Goal: Task Accomplishment & Management: Complete application form

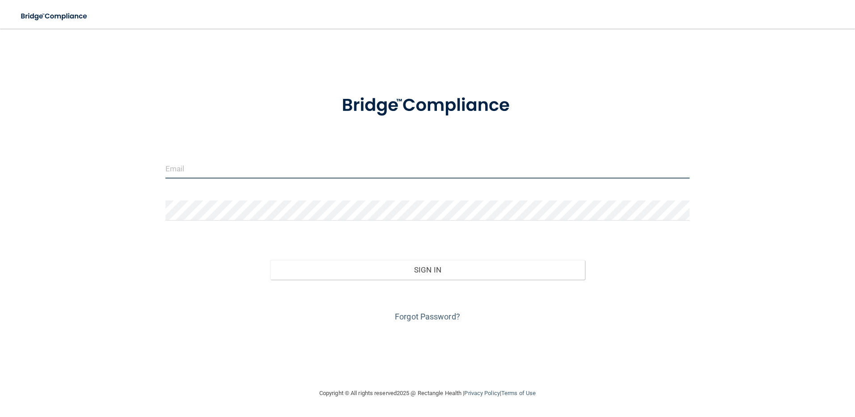
click at [175, 171] on input "email" at bounding box center [427, 168] width 524 height 20
type input "[EMAIL_ADDRESS][DOMAIN_NAME]"
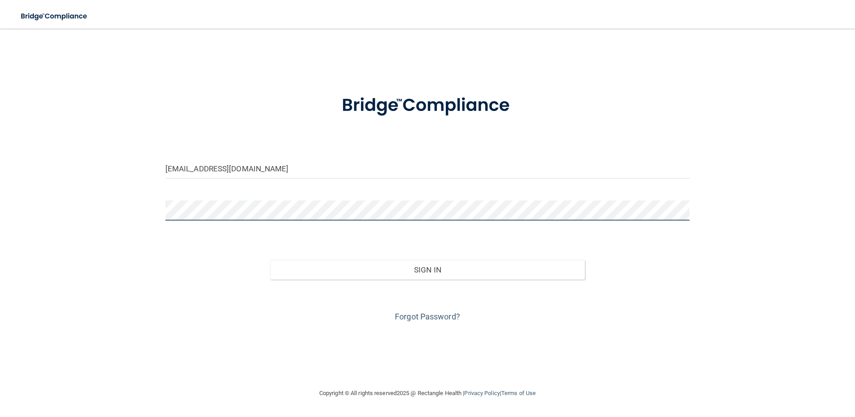
click at [270, 260] on button "Sign In" at bounding box center [427, 270] width 315 height 20
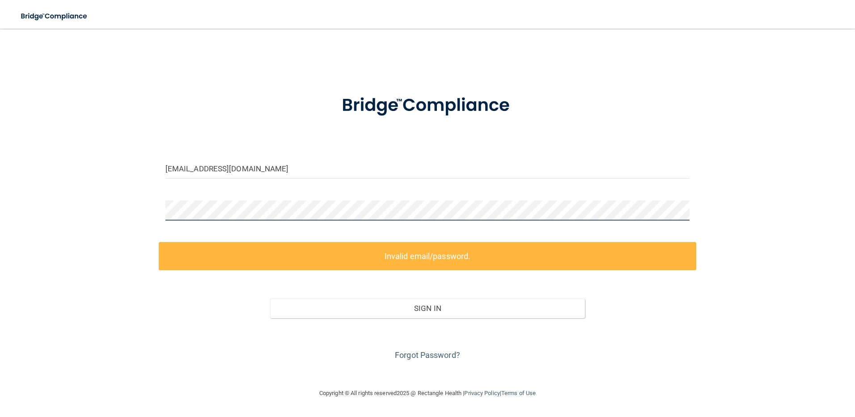
click at [0, 213] on html "Toggle navigation Manage My Enterprise Manage My Location [EMAIL_ADDRESS][DOMAI…" at bounding box center [427, 208] width 855 height 417
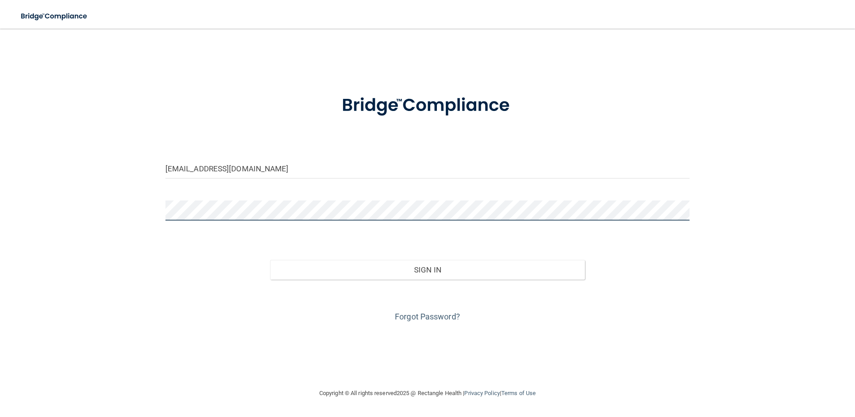
click at [270, 260] on button "Sign In" at bounding box center [427, 270] width 315 height 20
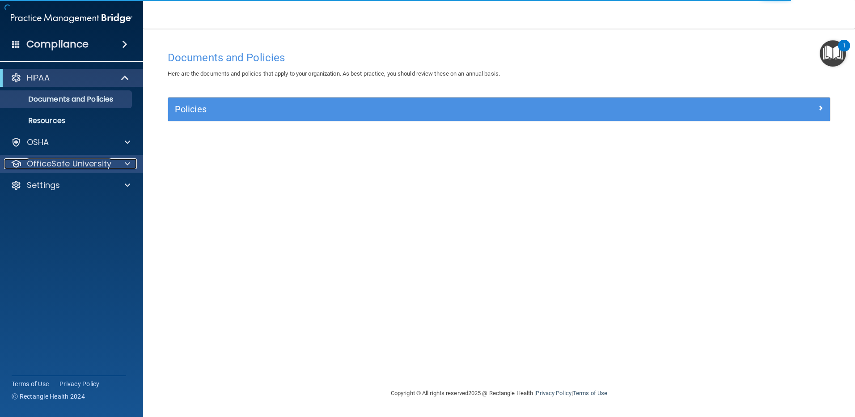
click at [126, 166] on span at bounding box center [127, 163] width 5 height 11
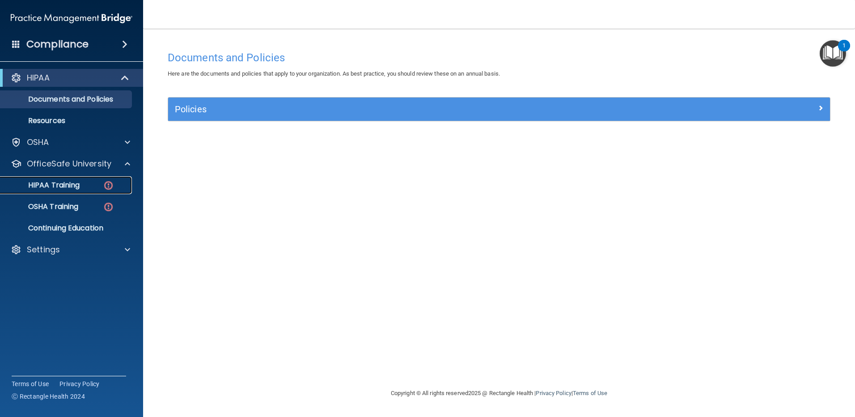
click at [106, 191] on link "HIPAA Training" at bounding box center [61, 185] width 141 height 18
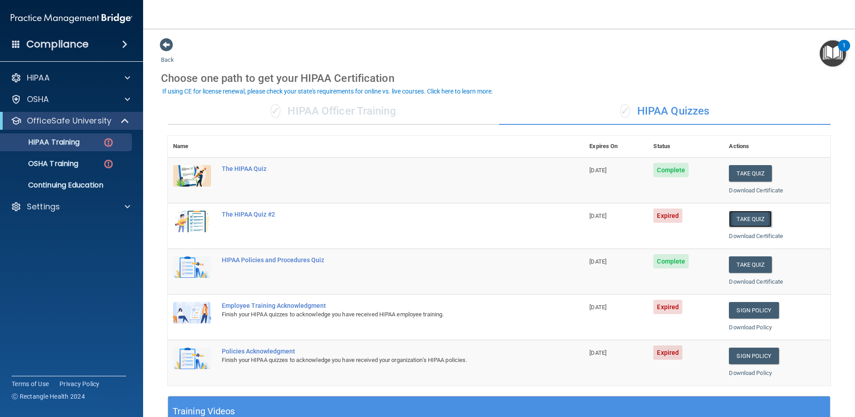
click at [754, 218] on button "Take Quiz" at bounding box center [750, 219] width 43 height 17
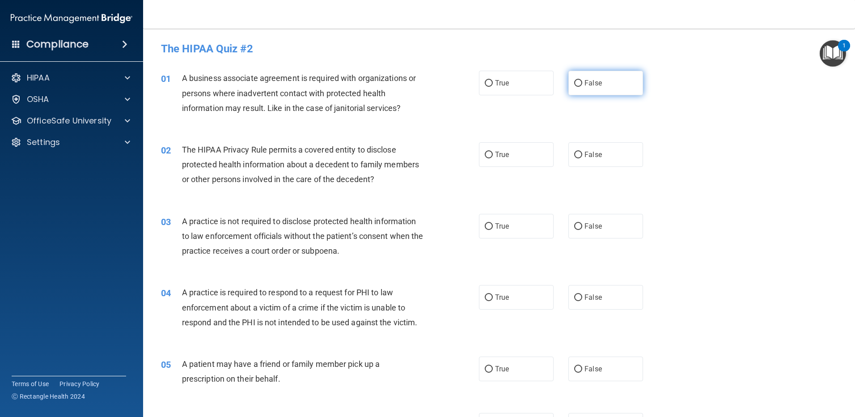
click at [574, 81] on input "False" at bounding box center [578, 83] width 8 height 7
radio input "true"
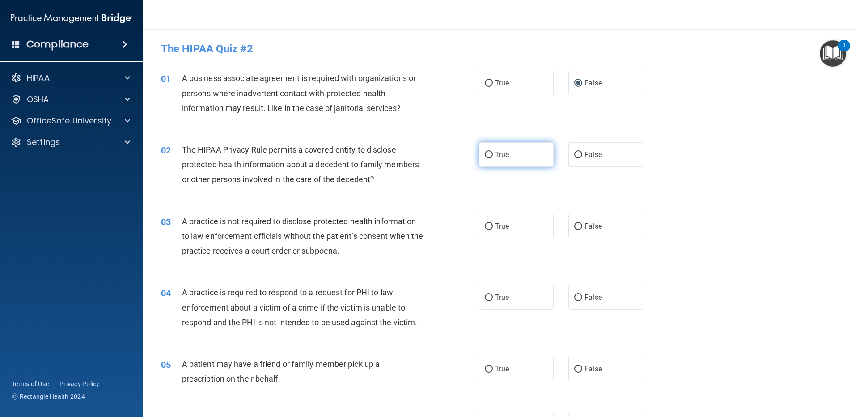
click at [486, 152] on input "True" at bounding box center [489, 155] width 8 height 7
radio input "true"
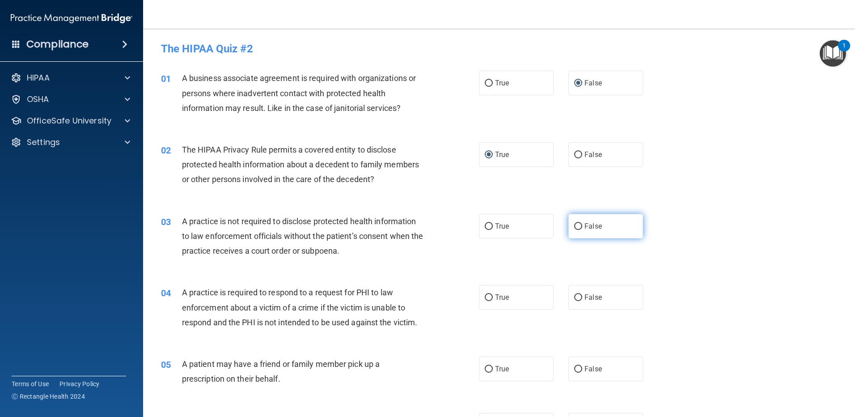
click at [576, 230] on label "False" at bounding box center [605, 226] width 75 height 25
click at [576, 230] on input "False" at bounding box center [578, 226] width 8 height 7
radio input "true"
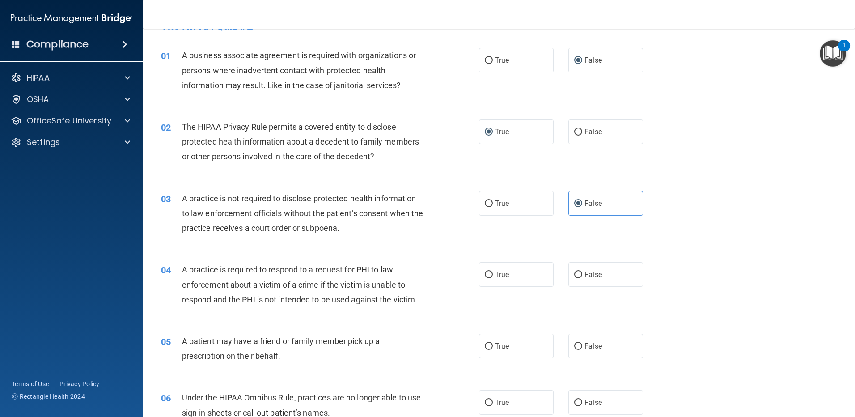
scroll to position [45, 0]
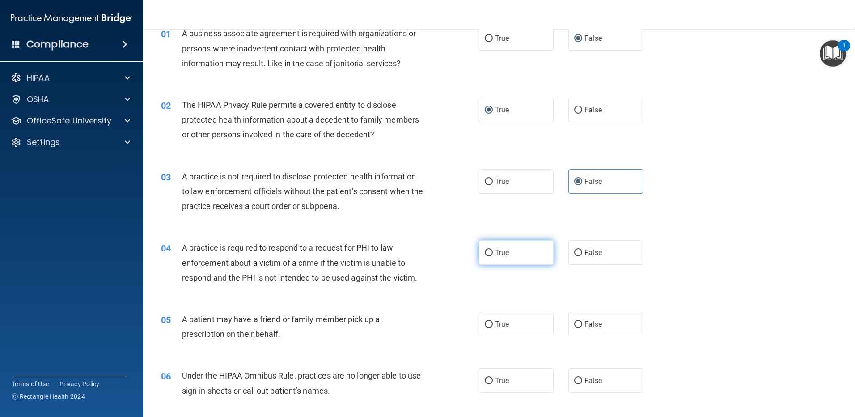
click at [485, 253] on input "True" at bounding box center [489, 252] width 8 height 7
radio input "true"
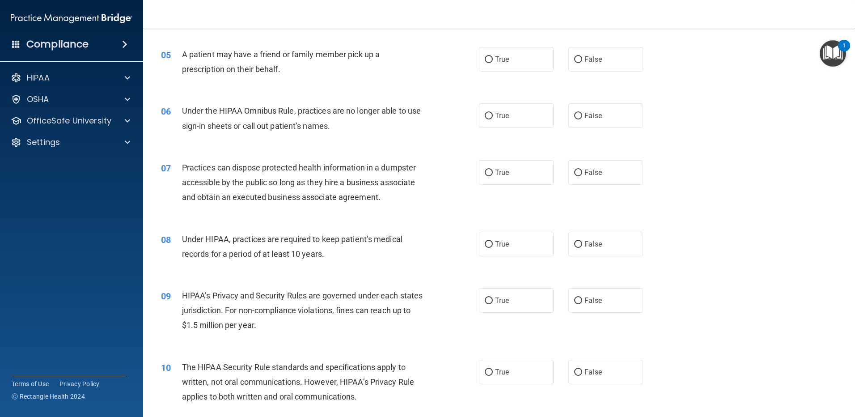
scroll to position [313, 0]
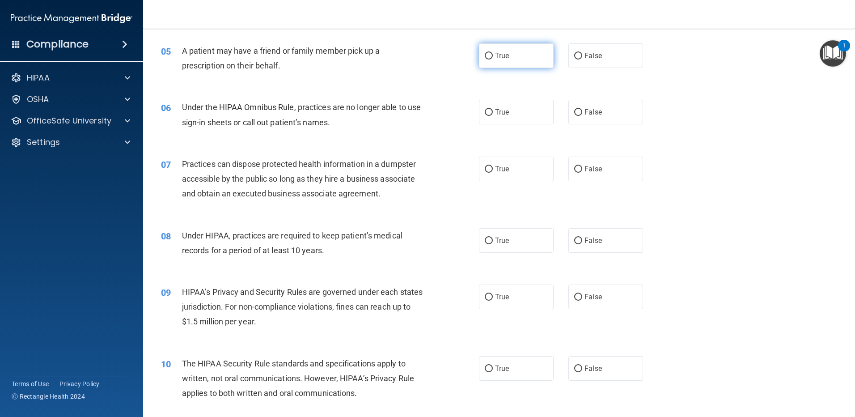
click at [490, 55] on label "True" at bounding box center [516, 55] width 75 height 25
click at [490, 55] on input "True" at bounding box center [489, 56] width 8 height 7
radio input "true"
click at [574, 113] on input "False" at bounding box center [578, 112] width 8 height 7
radio input "true"
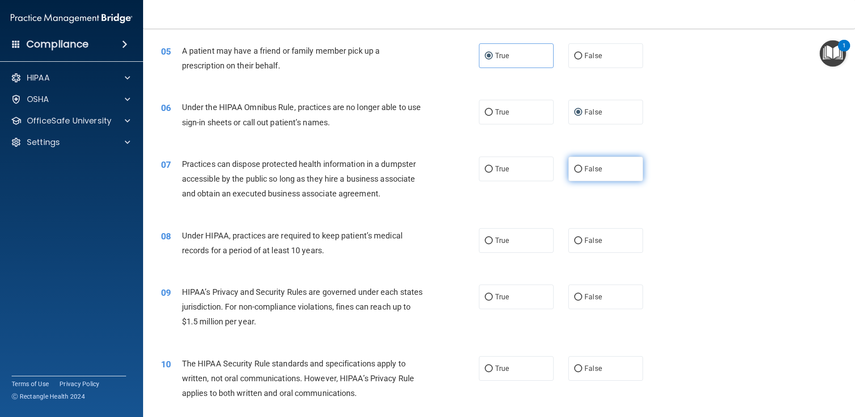
click at [574, 168] on input "False" at bounding box center [578, 169] width 8 height 7
radio input "true"
click at [574, 240] on input "False" at bounding box center [578, 240] width 8 height 7
radio input "true"
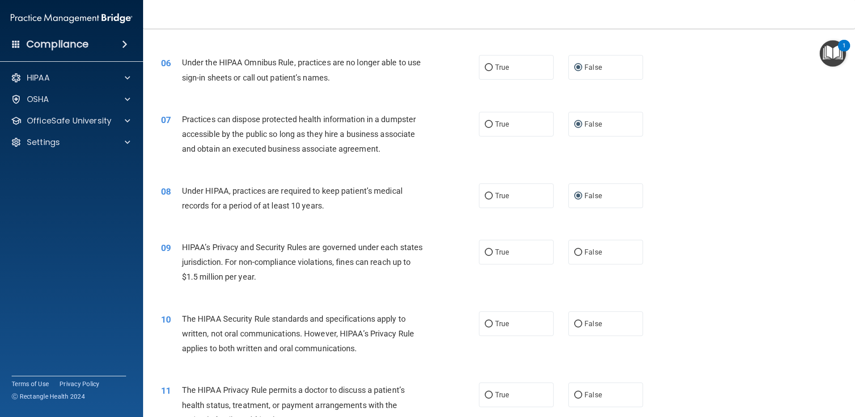
scroll to position [402, 0]
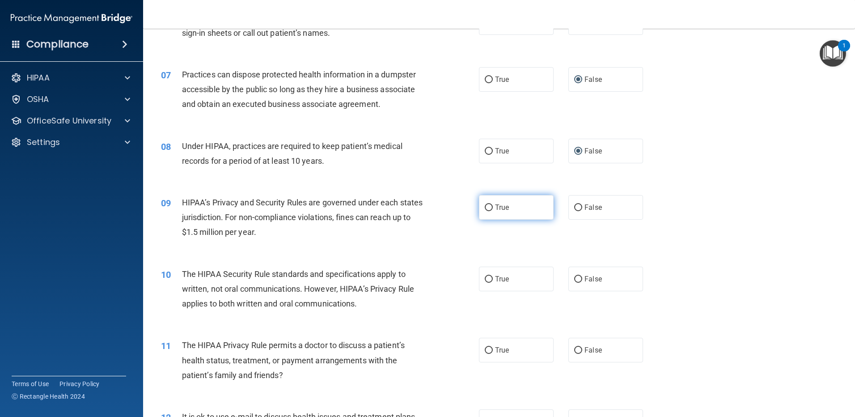
click at [486, 207] on input "True" at bounding box center [489, 207] width 8 height 7
radio input "true"
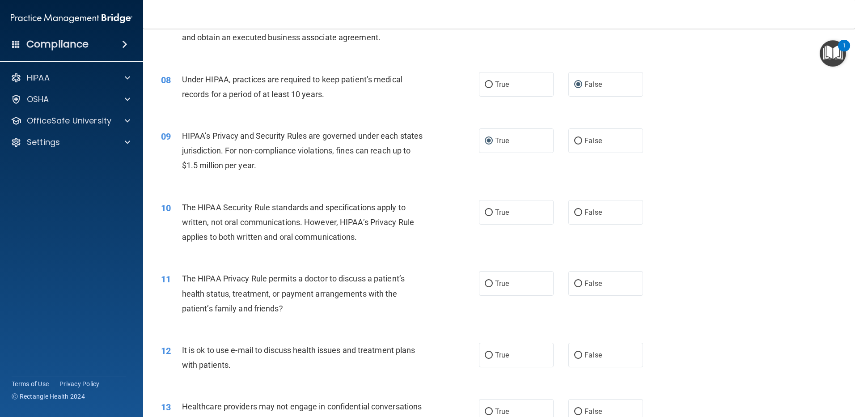
scroll to position [492, 0]
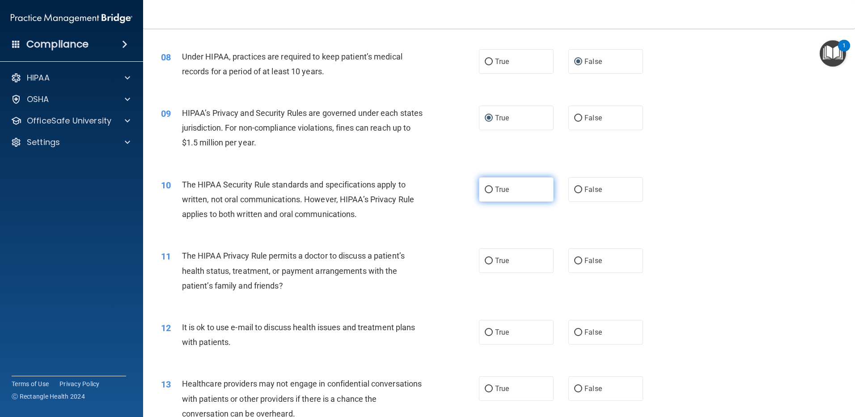
click at [484, 194] on label "True" at bounding box center [516, 189] width 75 height 25
click at [485, 193] on input "True" at bounding box center [489, 189] width 8 height 7
radio input "true"
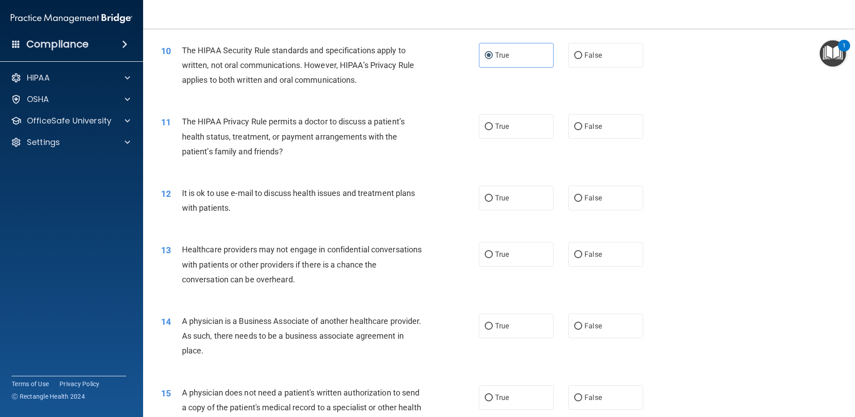
scroll to position [671, 0]
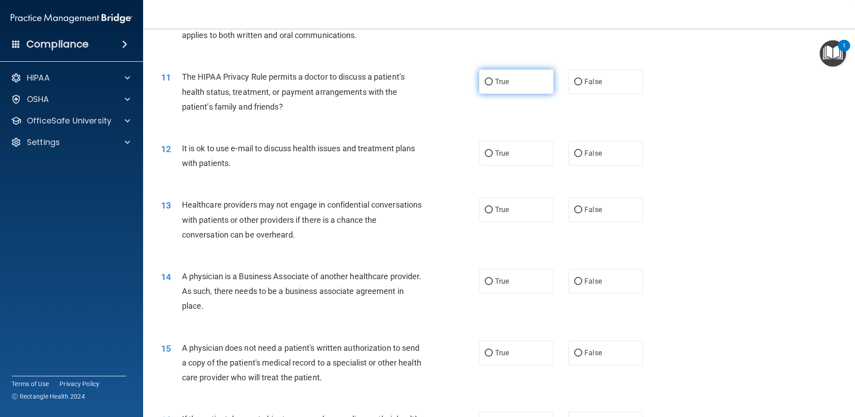
click at [485, 82] on input "True" at bounding box center [489, 82] width 8 height 7
radio input "true"
click at [574, 154] on input "False" at bounding box center [578, 153] width 8 height 7
radio input "true"
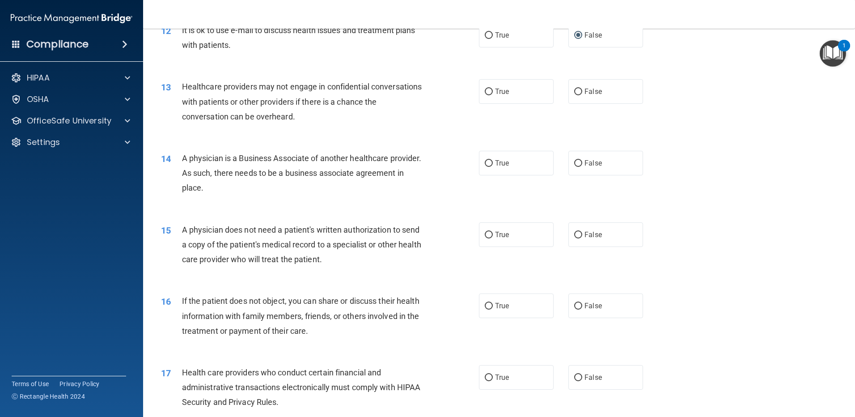
scroll to position [805, 0]
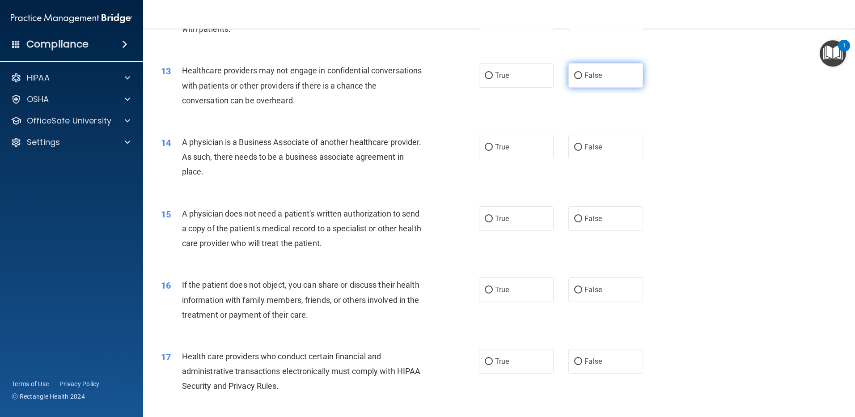
click at [574, 77] on input "False" at bounding box center [578, 75] width 8 height 7
radio input "true"
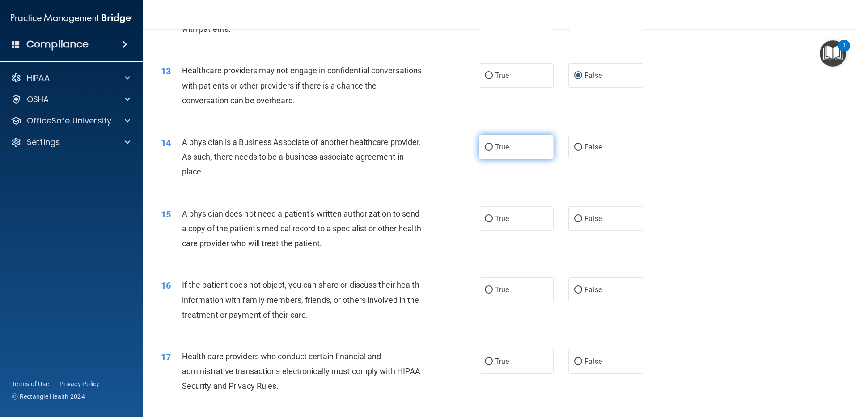
click at [487, 148] on input "True" at bounding box center [489, 147] width 8 height 7
radio input "true"
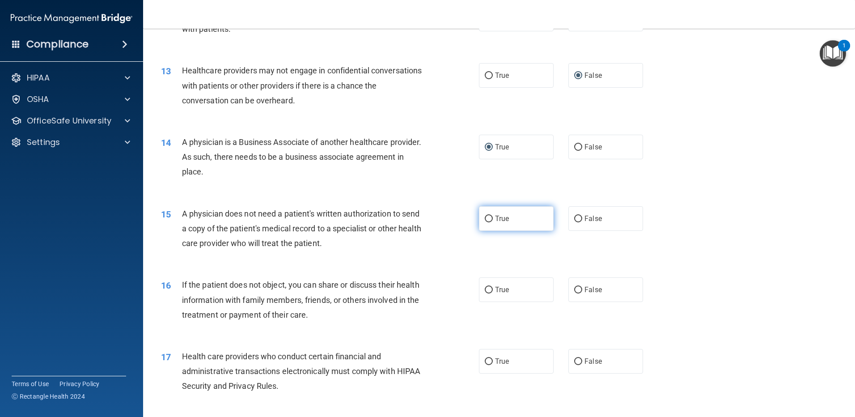
click at [487, 218] on input "True" at bounding box center [489, 218] width 8 height 7
radio input "true"
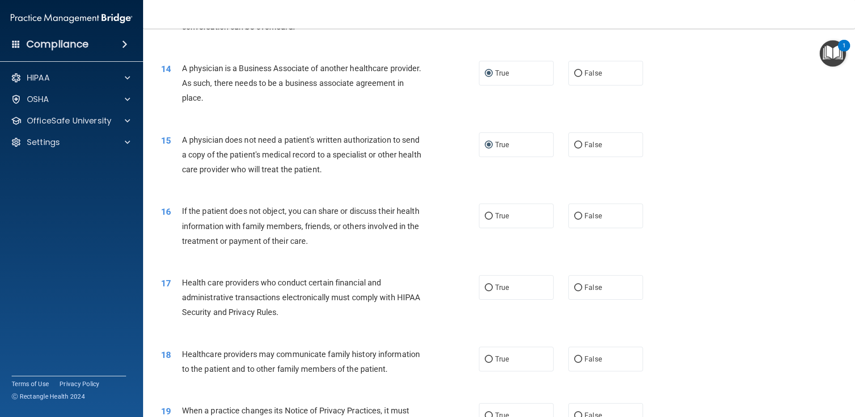
scroll to position [894, 0]
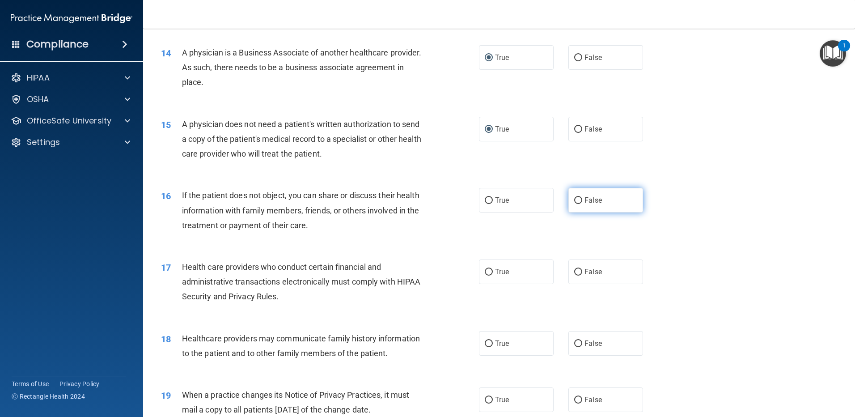
click at [574, 199] on input "False" at bounding box center [578, 200] width 8 height 7
radio input "true"
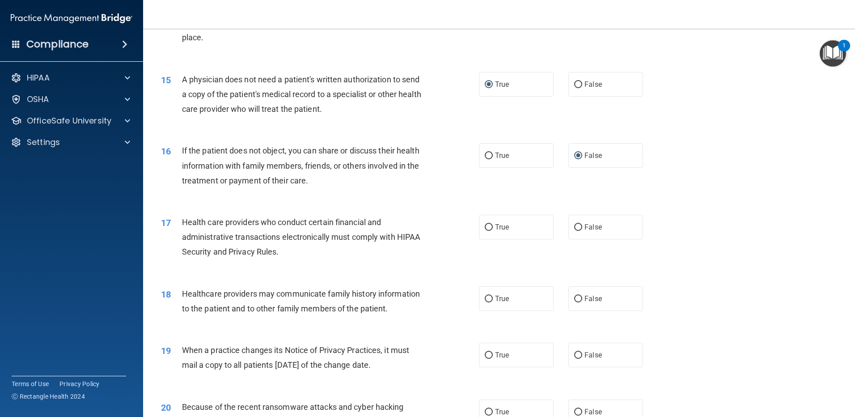
scroll to position [984, 0]
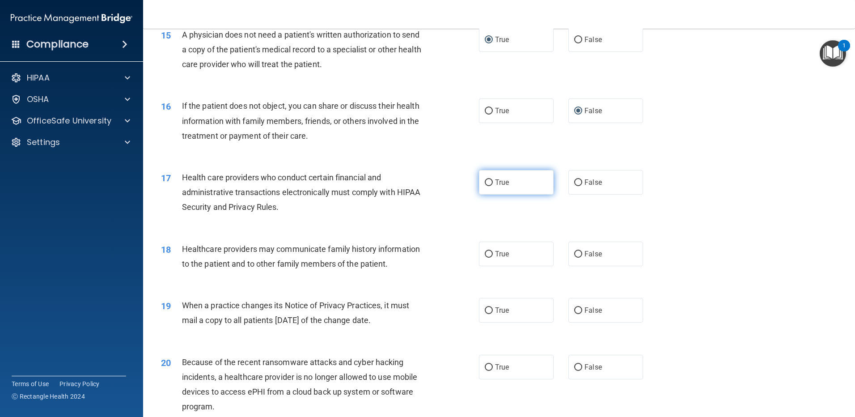
click at [487, 183] on input "True" at bounding box center [489, 182] width 8 height 7
radio input "true"
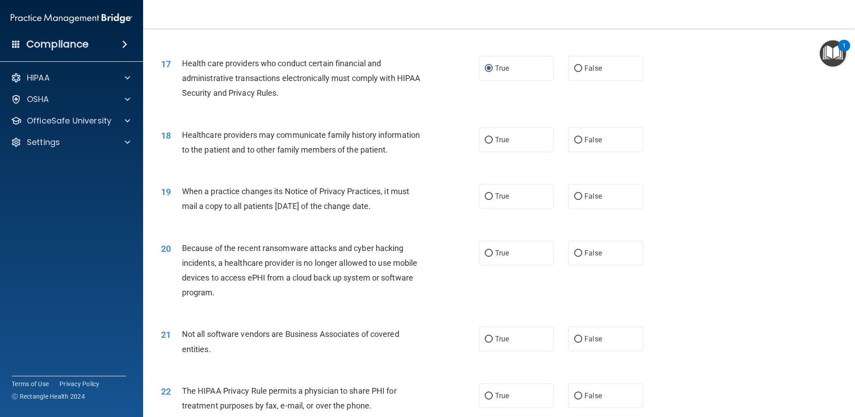
scroll to position [1118, 0]
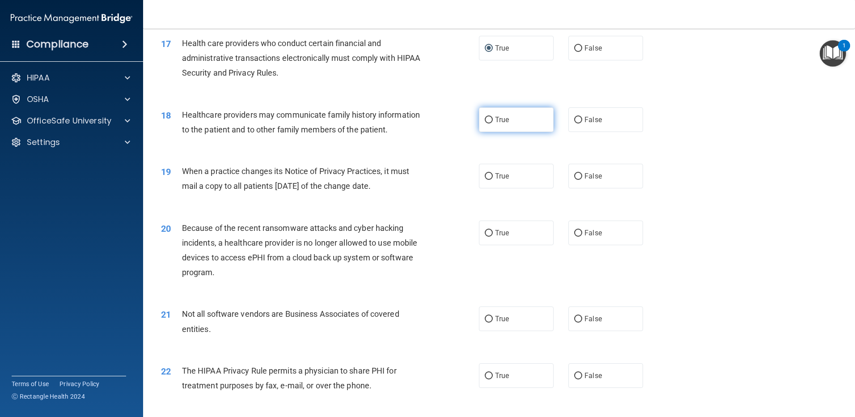
click at [486, 119] on input "True" at bounding box center [489, 120] width 8 height 7
radio input "true"
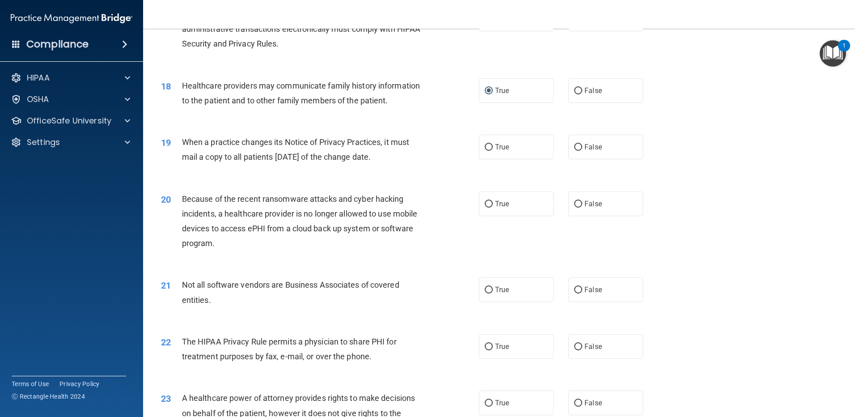
scroll to position [1162, 0]
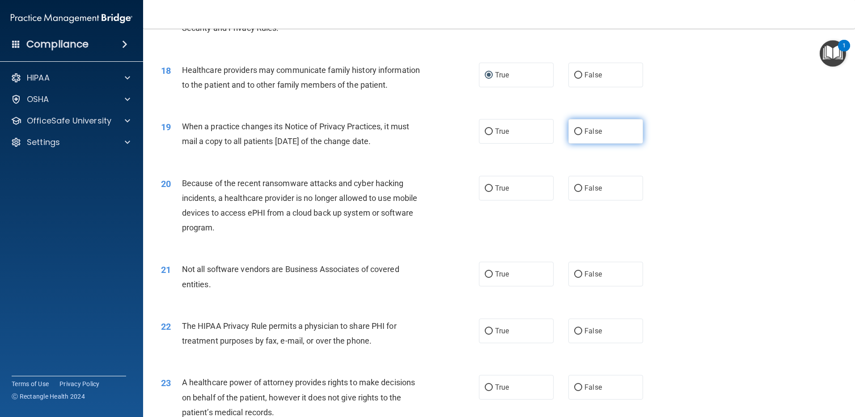
click at [574, 131] on input "False" at bounding box center [578, 131] width 8 height 7
radio input "true"
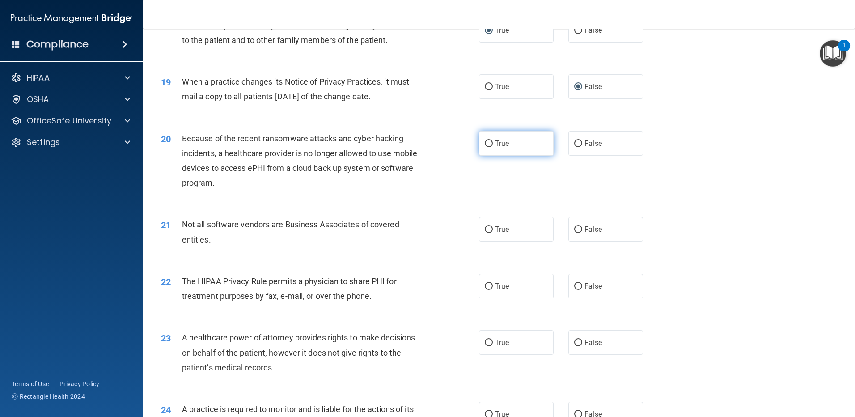
click at [487, 144] on input "True" at bounding box center [489, 143] width 8 height 7
radio input "true"
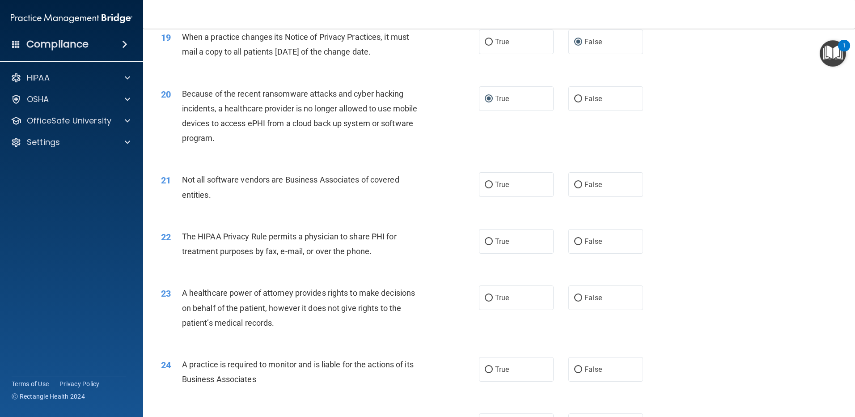
scroll to position [1296, 0]
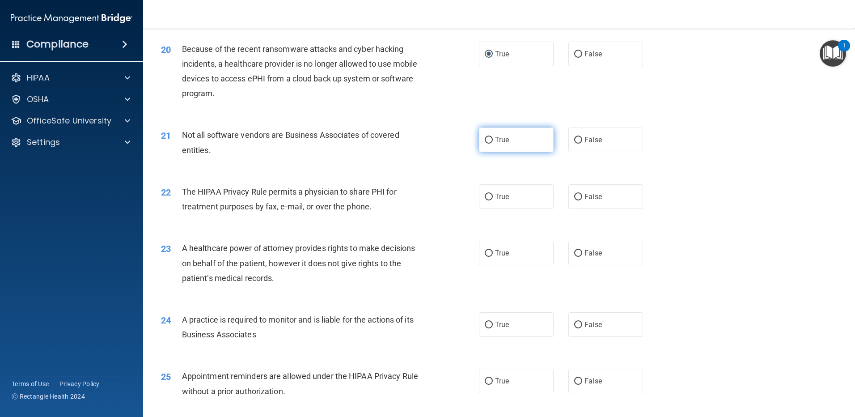
click at [486, 138] on input "True" at bounding box center [489, 140] width 8 height 7
radio input "true"
click at [486, 196] on input "True" at bounding box center [489, 197] width 8 height 7
radio input "true"
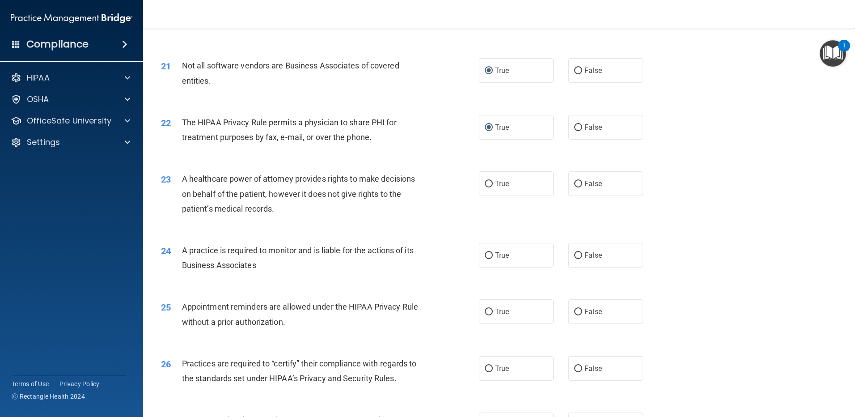
scroll to position [1386, 0]
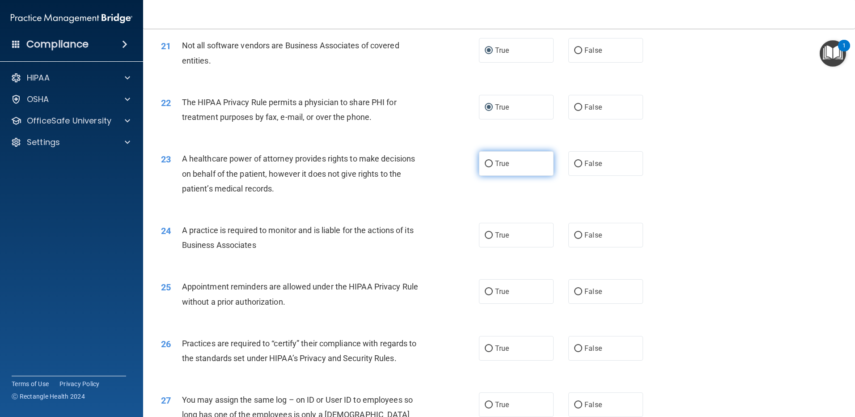
click at [486, 162] on input "True" at bounding box center [489, 163] width 8 height 7
radio input "true"
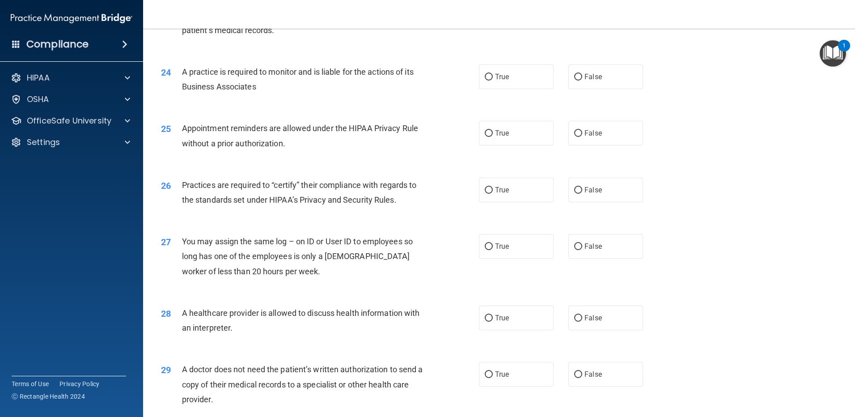
scroll to position [1565, 0]
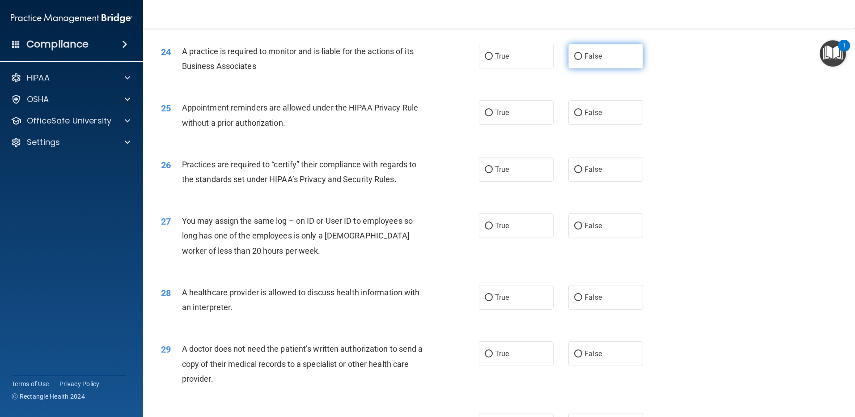
click at [576, 55] on input "False" at bounding box center [578, 56] width 8 height 7
radio input "true"
click at [574, 113] on input "False" at bounding box center [578, 113] width 8 height 7
radio input "true"
click at [488, 166] on input "True" at bounding box center [489, 169] width 8 height 7
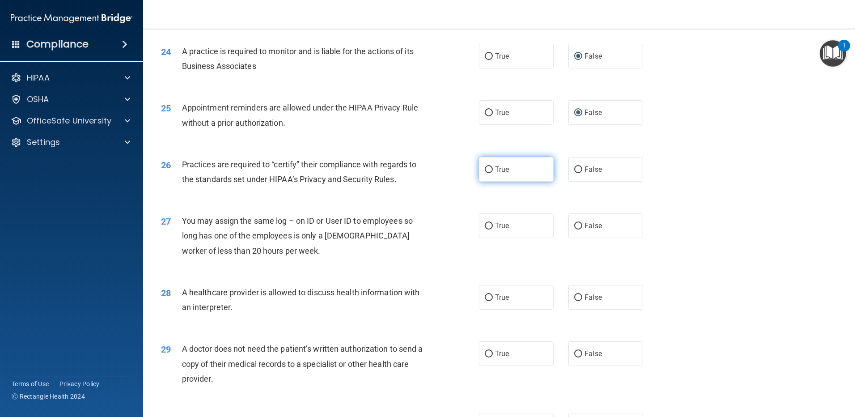
radio input "true"
click at [579, 225] on label "False" at bounding box center [605, 225] width 75 height 25
click at [579, 225] on input "False" at bounding box center [578, 226] width 8 height 7
radio input "true"
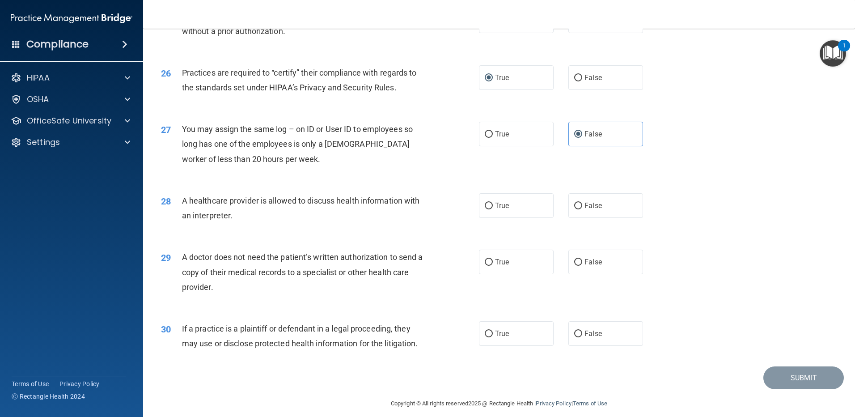
scroll to position [1664, 0]
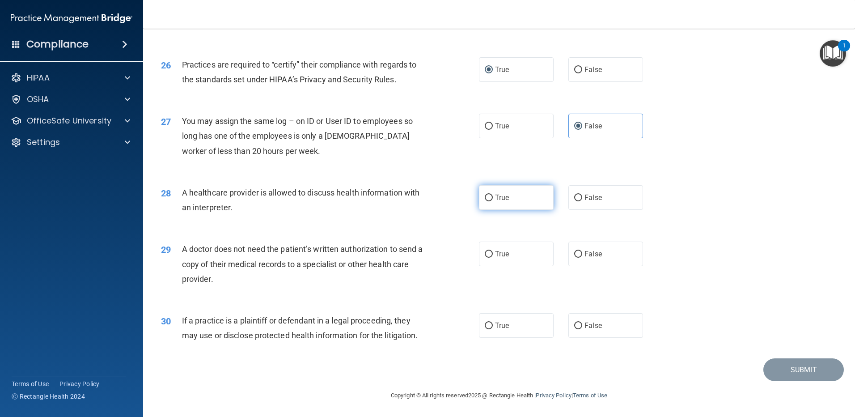
click at [488, 196] on input "True" at bounding box center [489, 197] width 8 height 7
radio input "true"
click at [488, 251] on input "True" at bounding box center [489, 254] width 8 height 7
radio input "true"
click at [488, 325] on input "True" at bounding box center [489, 325] width 8 height 7
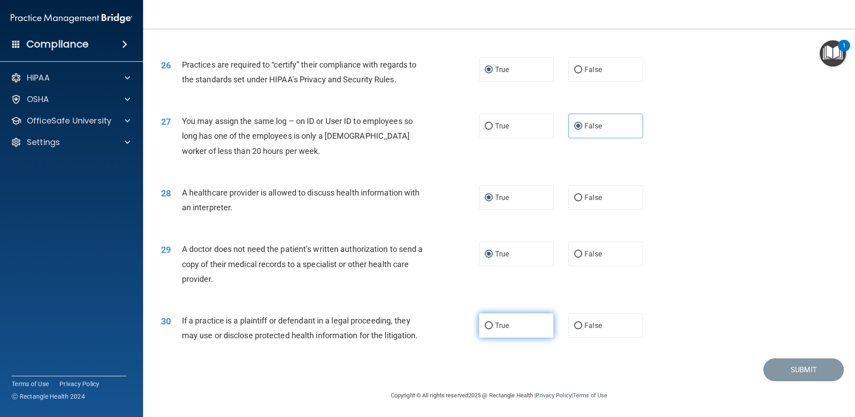
radio input "true"
click at [809, 371] on button "Submit" at bounding box center [803, 369] width 80 height 23
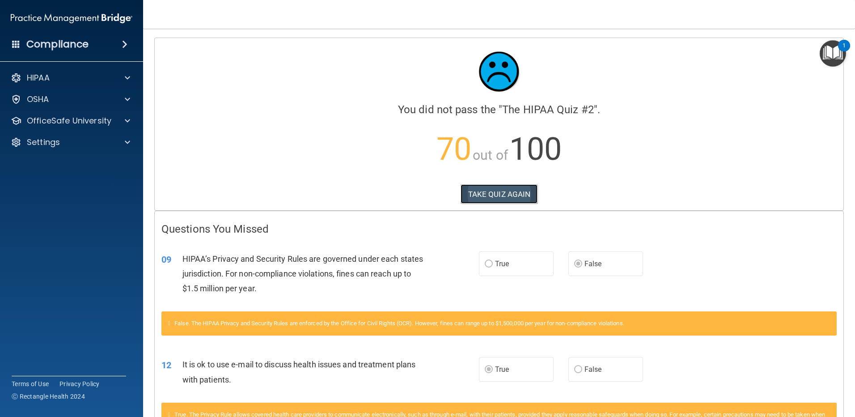
click at [510, 192] on button "TAKE QUIZ AGAIN" at bounding box center [498, 194] width 77 height 20
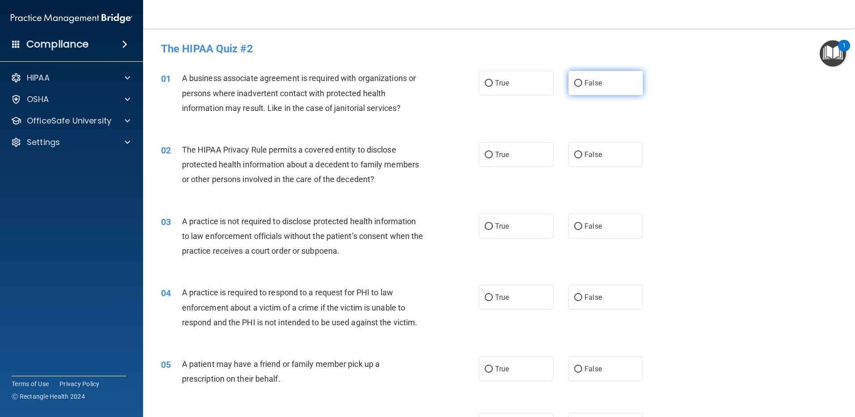
click at [575, 82] on input "False" at bounding box center [578, 83] width 8 height 7
radio input "true"
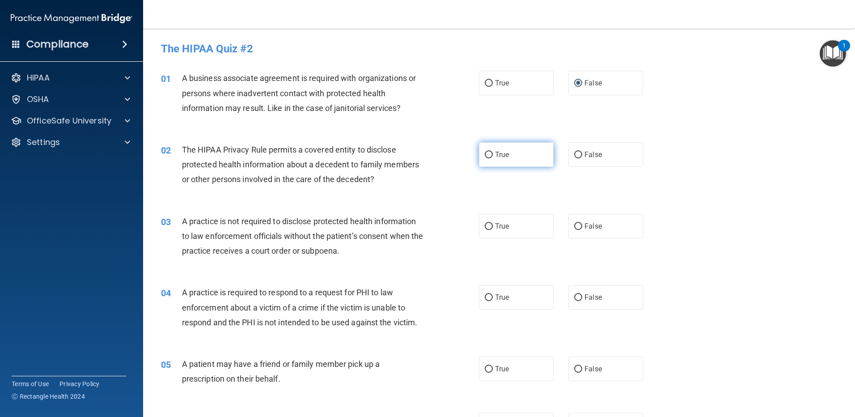
click at [485, 153] on input "True" at bounding box center [489, 155] width 8 height 7
radio input "true"
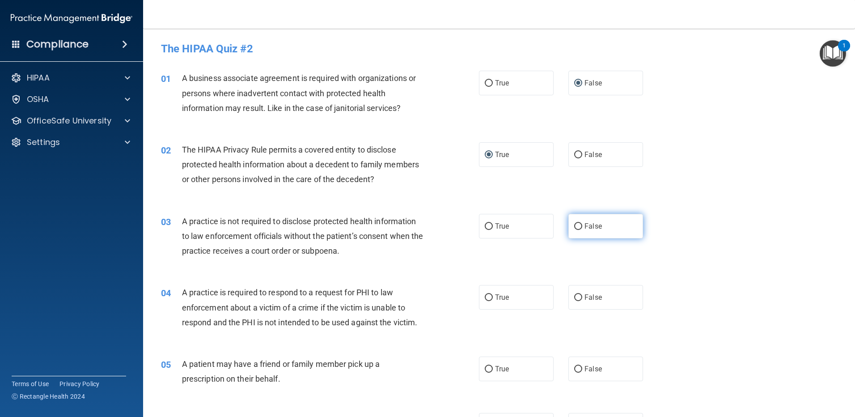
click at [575, 225] on input "False" at bounding box center [578, 226] width 8 height 7
radio input "true"
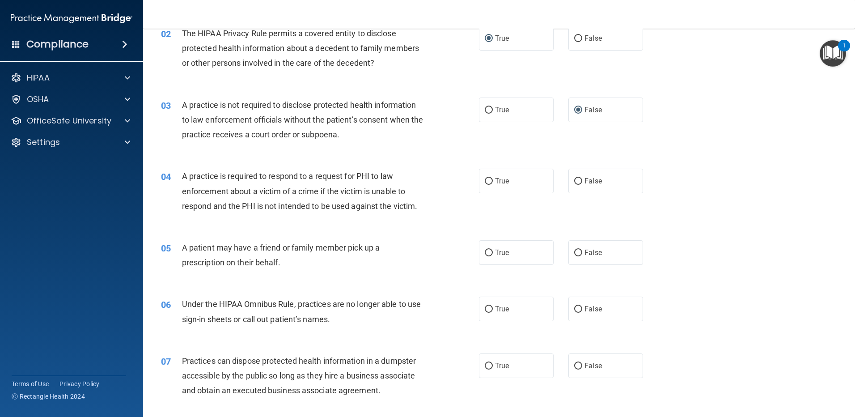
scroll to position [134, 0]
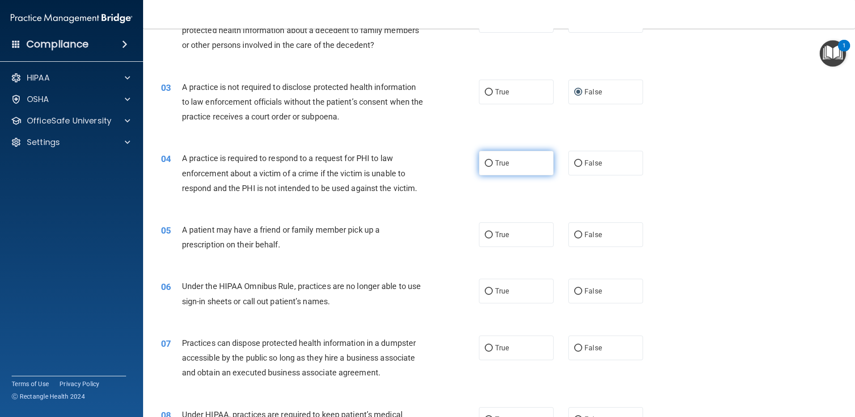
click at [490, 162] on label "True" at bounding box center [516, 163] width 75 height 25
click at [490, 162] on input "True" at bounding box center [489, 163] width 8 height 7
radio input "true"
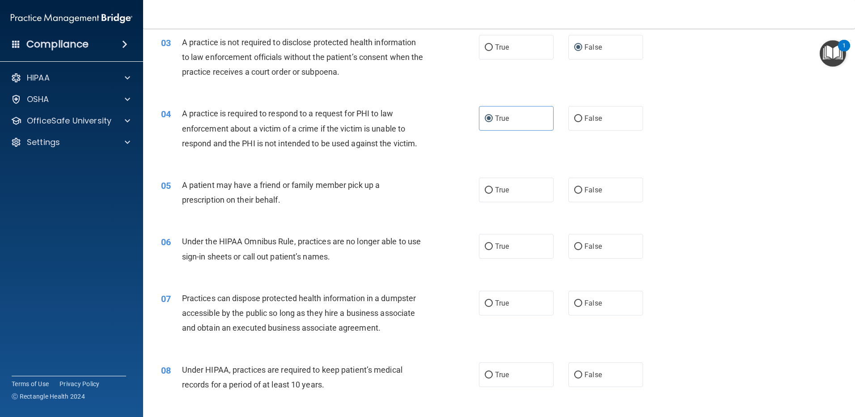
scroll to position [224, 0]
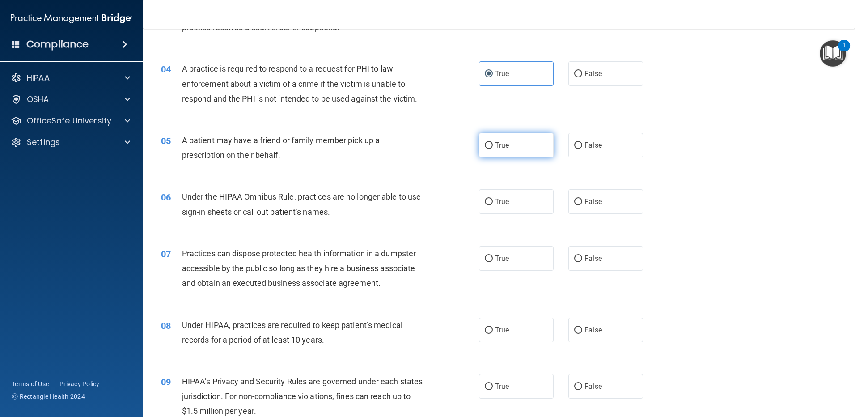
click at [485, 145] on input "True" at bounding box center [489, 145] width 8 height 7
radio input "true"
click at [575, 200] on input "False" at bounding box center [578, 201] width 8 height 7
radio input "true"
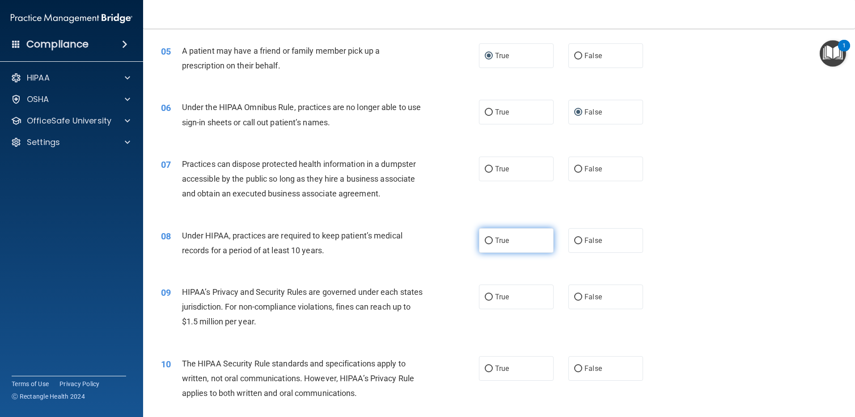
scroll to position [358, 0]
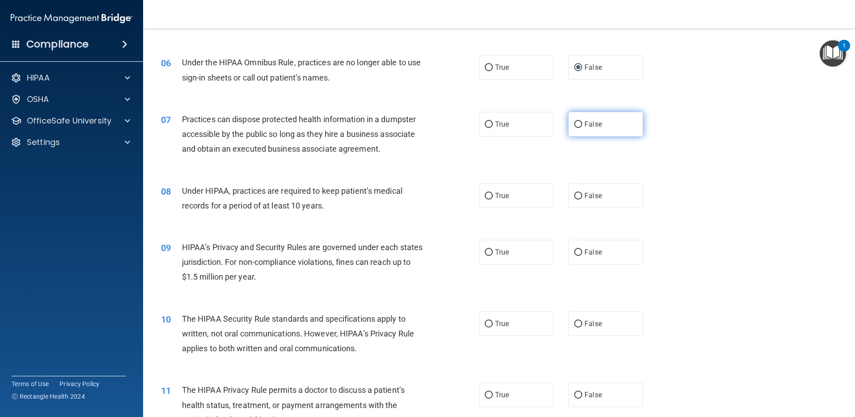
click at [574, 125] on input "False" at bounding box center [578, 124] width 8 height 7
radio input "true"
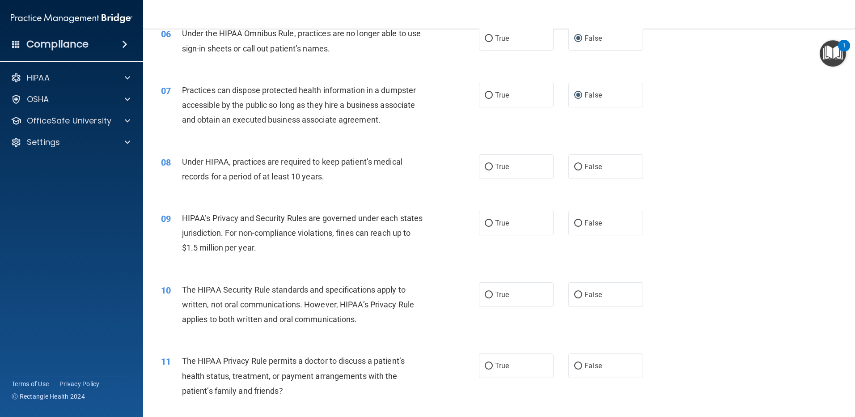
scroll to position [402, 0]
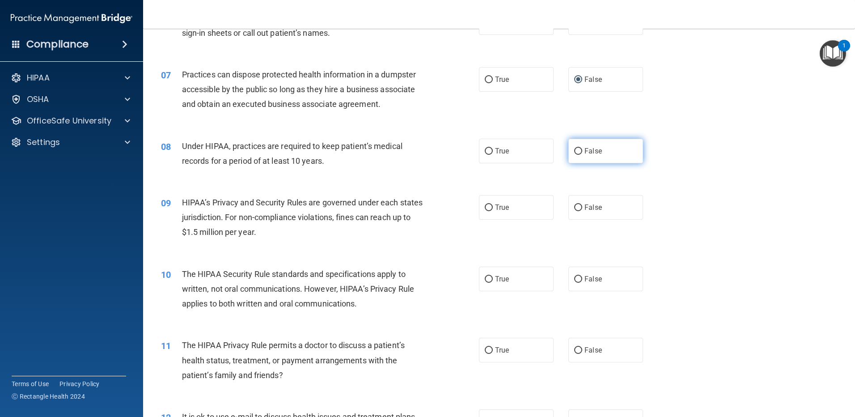
click at [578, 148] on label "False" at bounding box center [605, 151] width 75 height 25
click at [578, 148] on input "False" at bounding box center [578, 151] width 8 height 7
radio input "true"
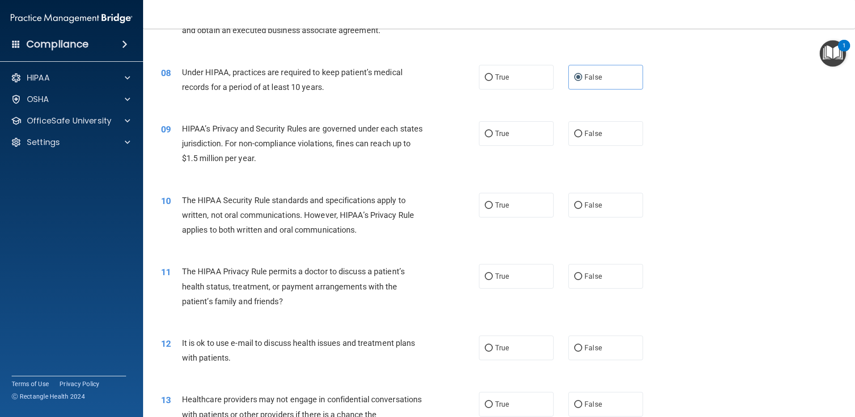
scroll to position [492, 0]
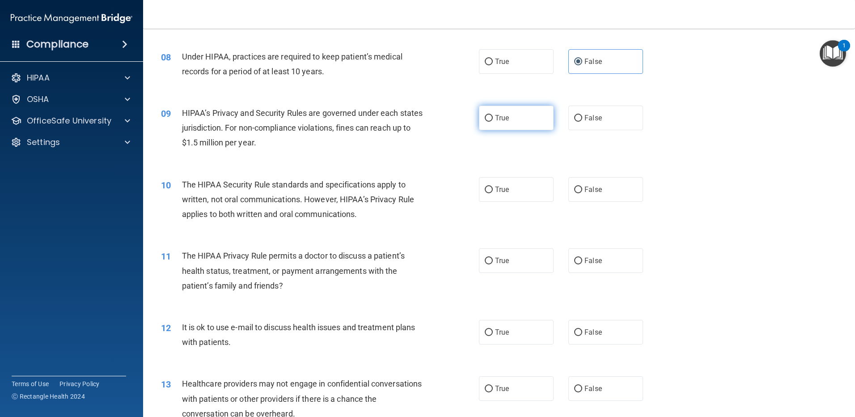
click at [485, 116] on input "True" at bounding box center [489, 118] width 8 height 7
radio input "true"
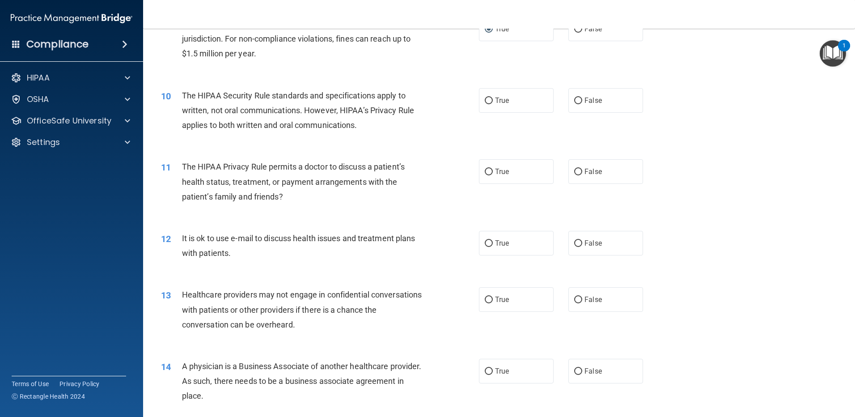
scroll to position [581, 0]
click at [485, 101] on input "True" at bounding box center [489, 100] width 8 height 7
radio input "true"
click at [485, 170] on input "True" at bounding box center [489, 171] width 8 height 7
radio input "true"
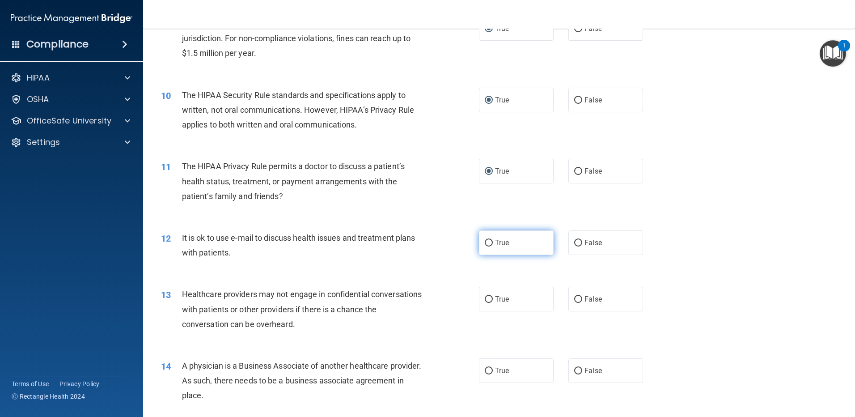
click at [487, 243] on input "True" at bounding box center [489, 243] width 8 height 7
radio input "true"
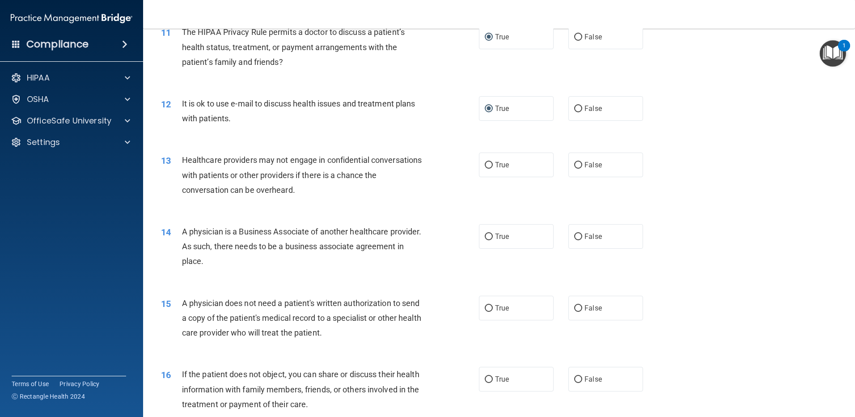
scroll to position [760, 0]
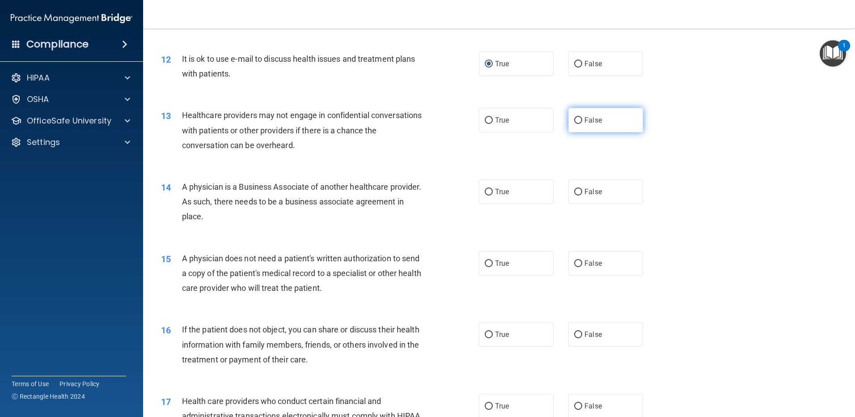
click at [575, 118] on input "False" at bounding box center [578, 120] width 8 height 7
radio input "true"
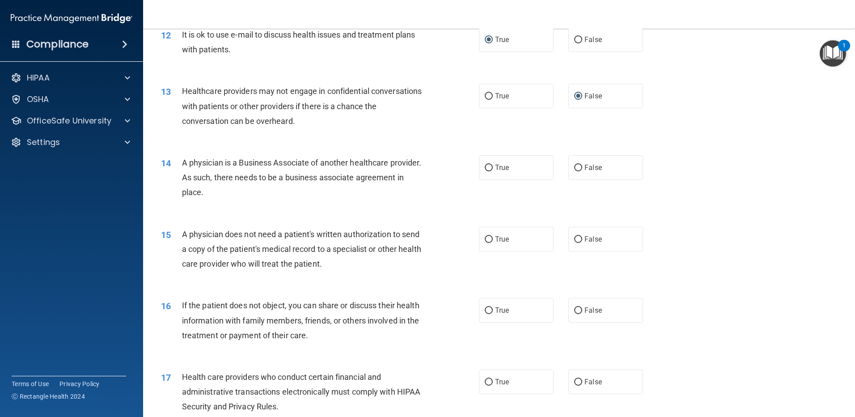
scroll to position [805, 0]
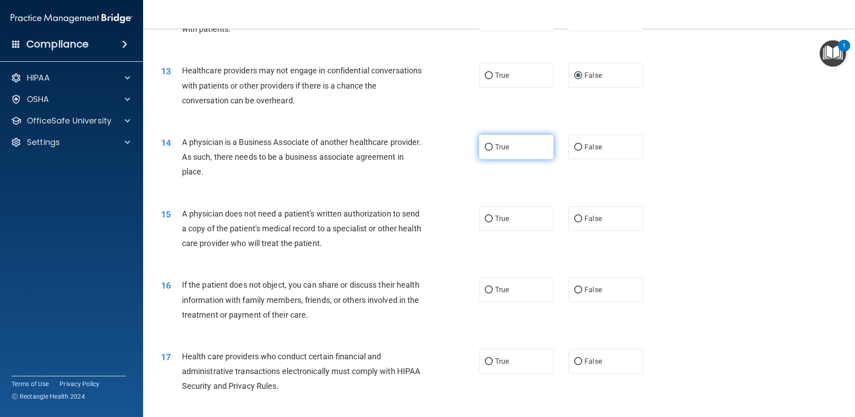
click at [486, 148] on input "True" at bounding box center [489, 147] width 8 height 7
radio input "true"
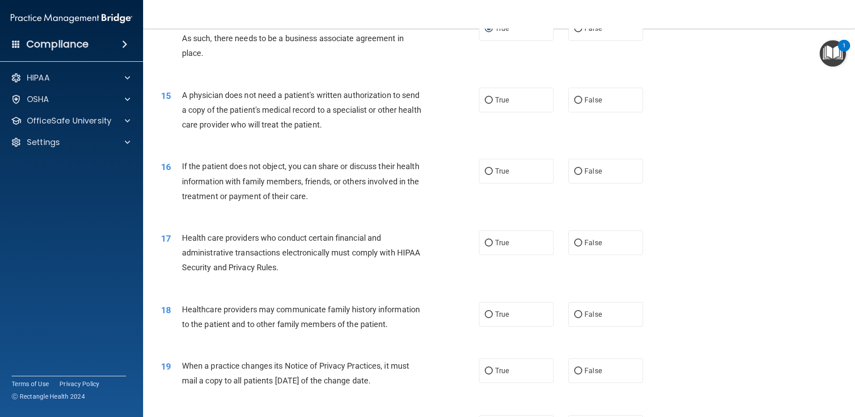
scroll to position [939, 0]
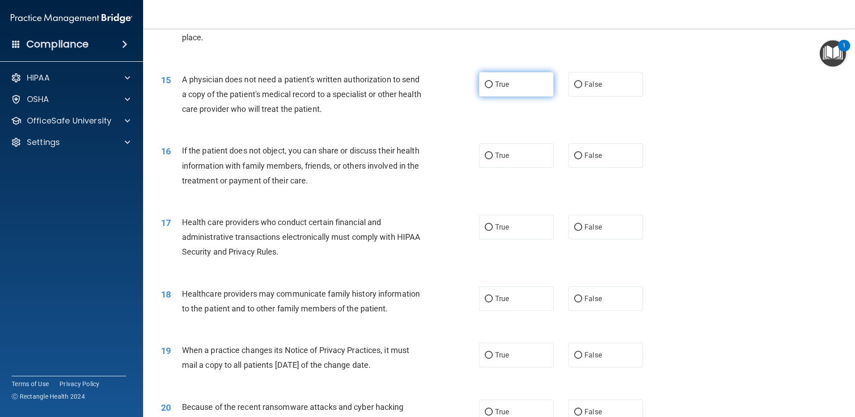
click at [488, 82] on input "True" at bounding box center [489, 84] width 8 height 7
radio input "true"
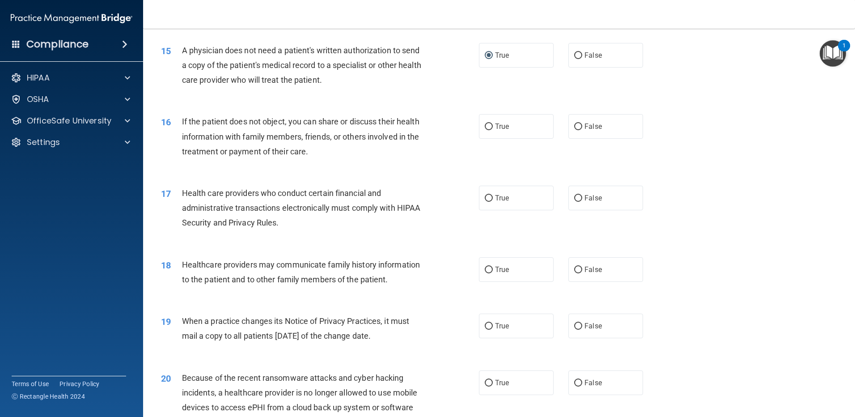
scroll to position [984, 0]
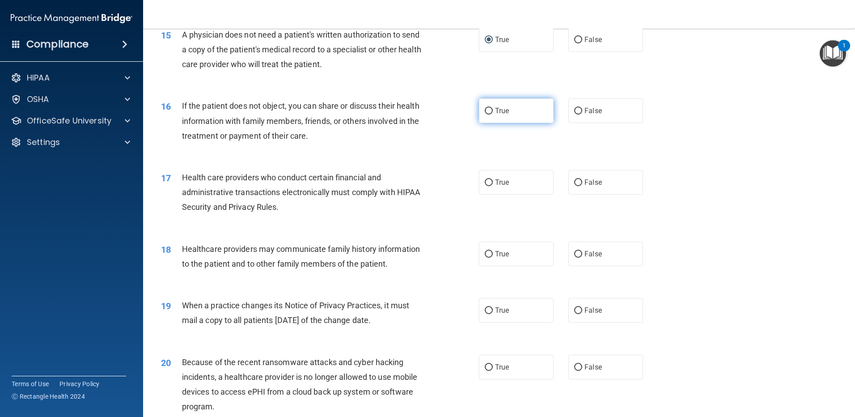
click at [486, 109] on input "True" at bounding box center [489, 111] width 8 height 7
radio input "true"
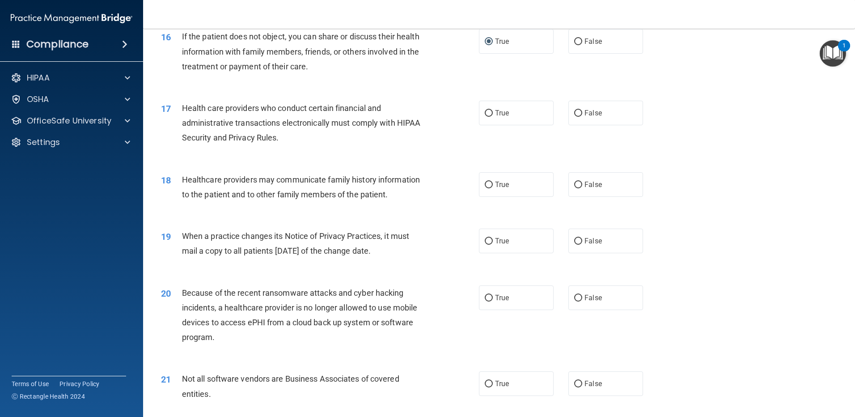
scroll to position [1073, 0]
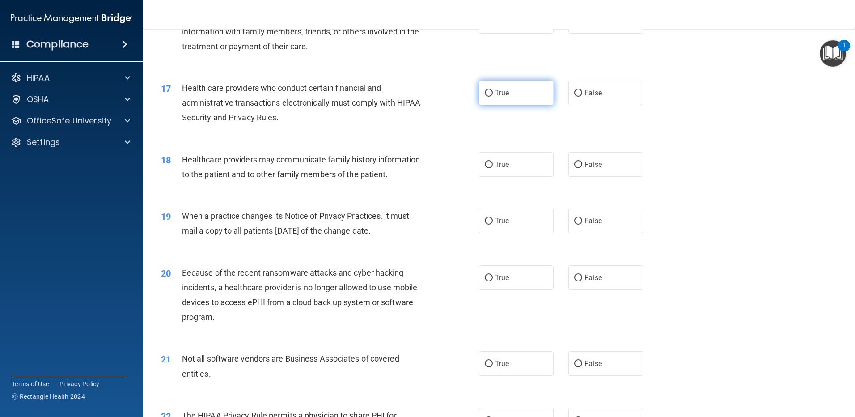
click at [482, 89] on label "True" at bounding box center [516, 92] width 75 height 25
click at [485, 90] on input "True" at bounding box center [489, 93] width 8 height 7
radio input "true"
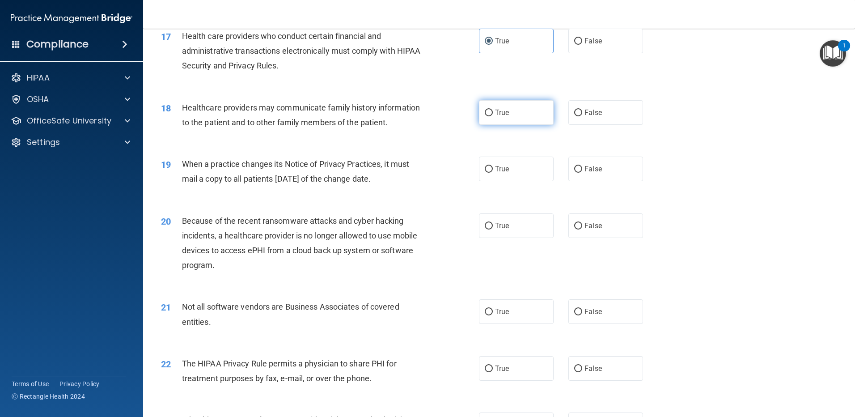
scroll to position [1162, 0]
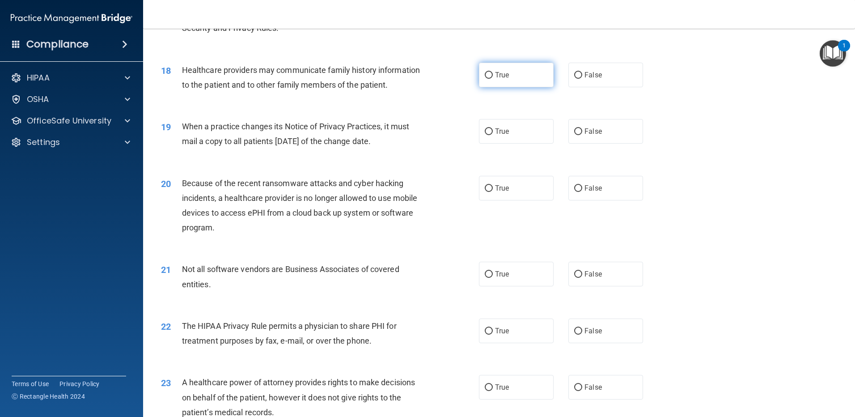
click at [485, 74] on input "True" at bounding box center [489, 75] width 8 height 7
radio input "true"
click at [574, 133] on input "False" at bounding box center [578, 131] width 8 height 7
radio input "true"
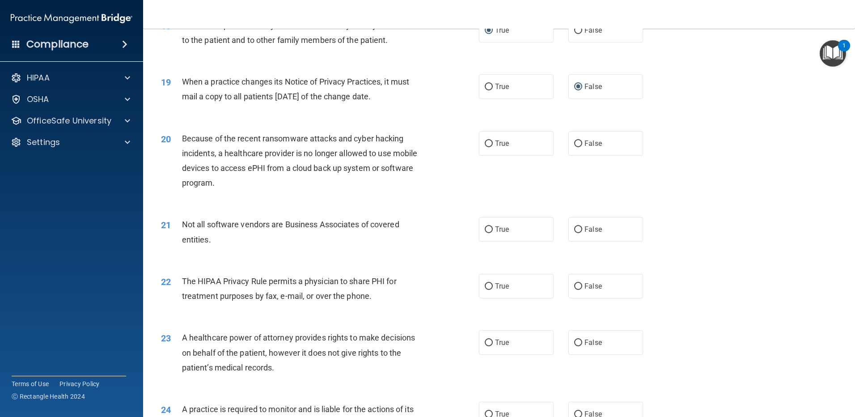
scroll to position [1252, 0]
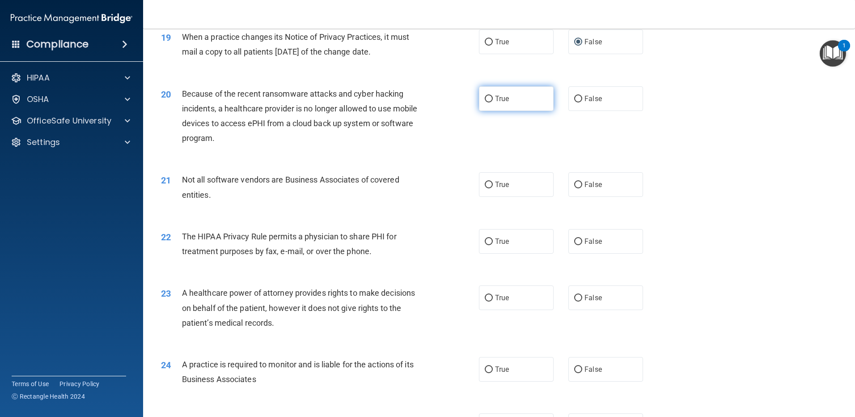
click at [486, 98] on input "True" at bounding box center [489, 99] width 8 height 7
radio input "true"
click at [486, 184] on input "True" at bounding box center [489, 185] width 8 height 7
radio input "true"
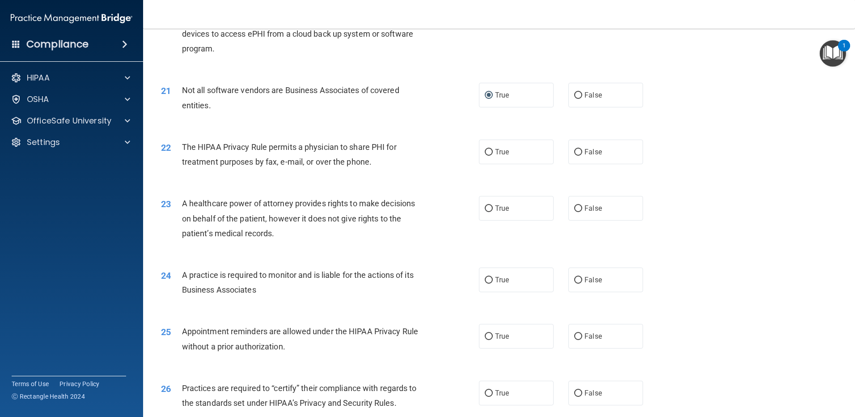
scroll to position [1386, 0]
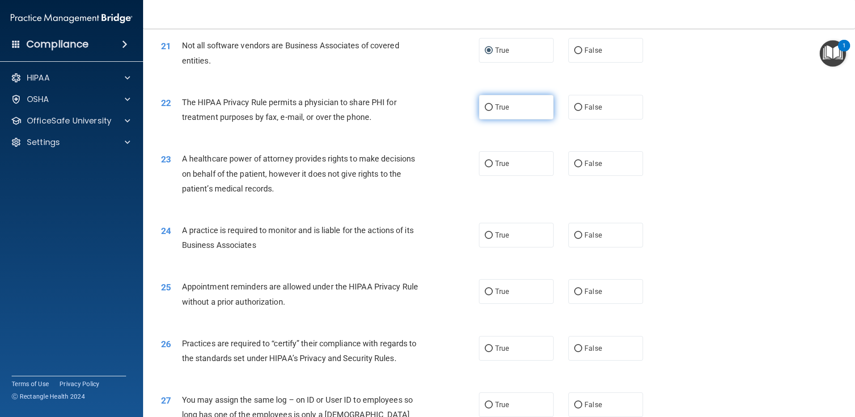
click at [488, 107] on input "True" at bounding box center [489, 107] width 8 height 7
radio input "true"
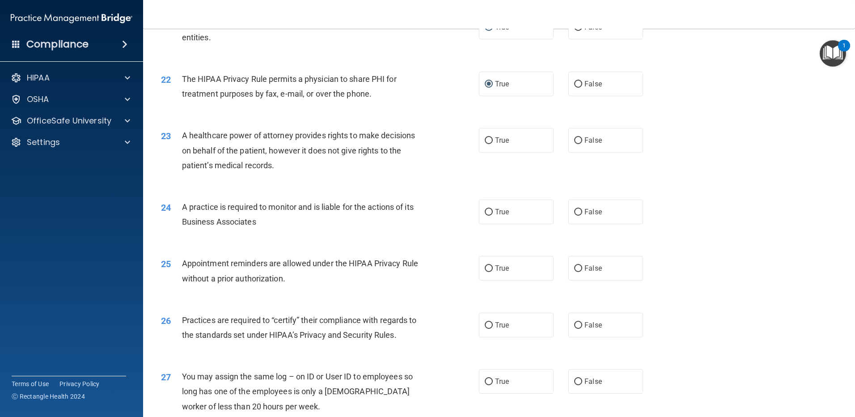
scroll to position [1431, 0]
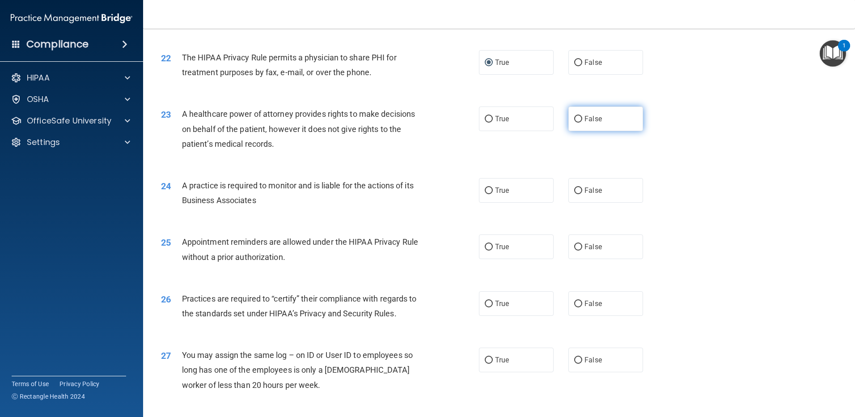
click at [577, 118] on input "False" at bounding box center [578, 119] width 8 height 7
radio input "true"
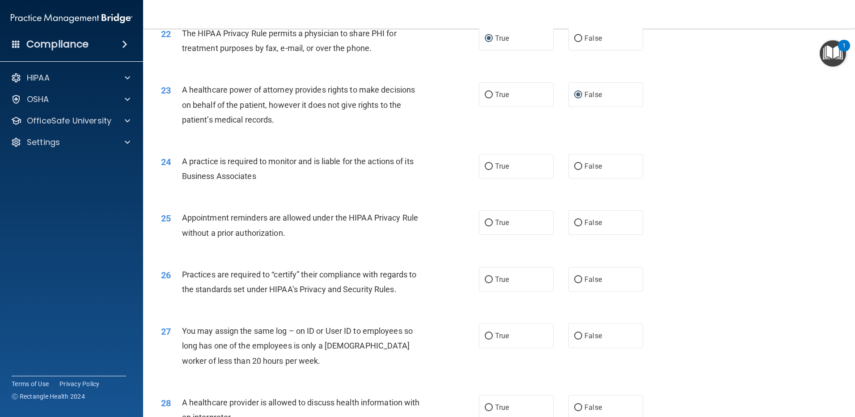
scroll to position [1475, 0]
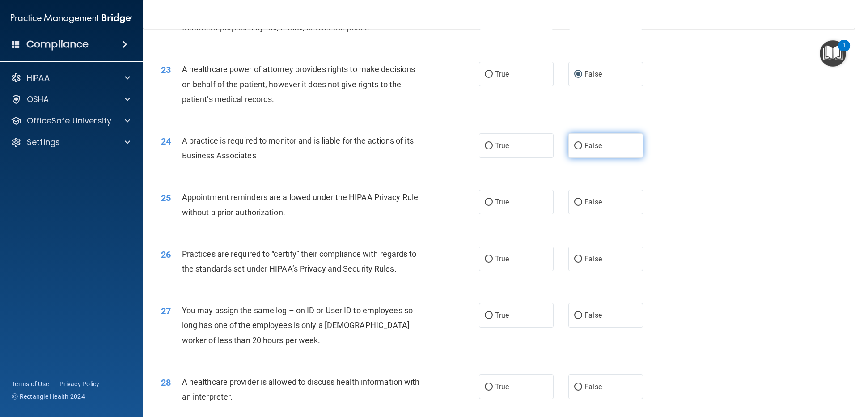
click at [576, 144] on input "False" at bounding box center [578, 146] width 8 height 7
radio input "true"
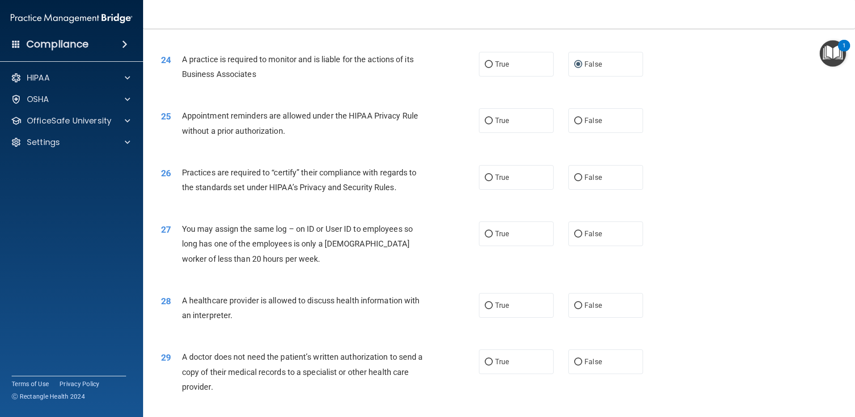
scroll to position [1565, 0]
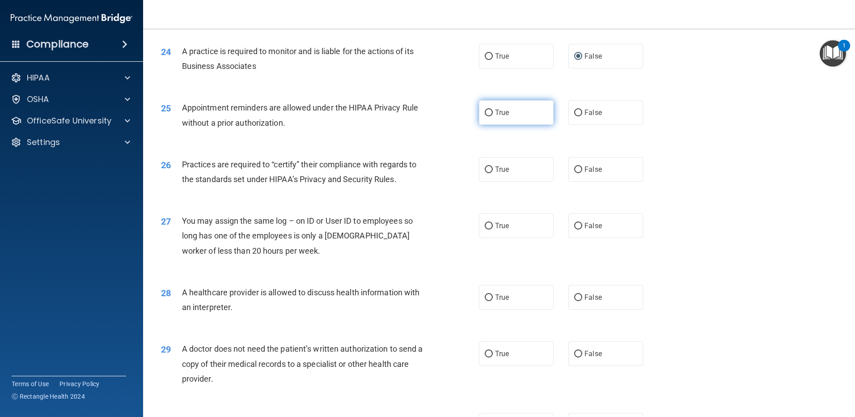
click at [488, 107] on label "True" at bounding box center [516, 112] width 75 height 25
click at [488, 110] on input "True" at bounding box center [489, 113] width 8 height 7
radio input "true"
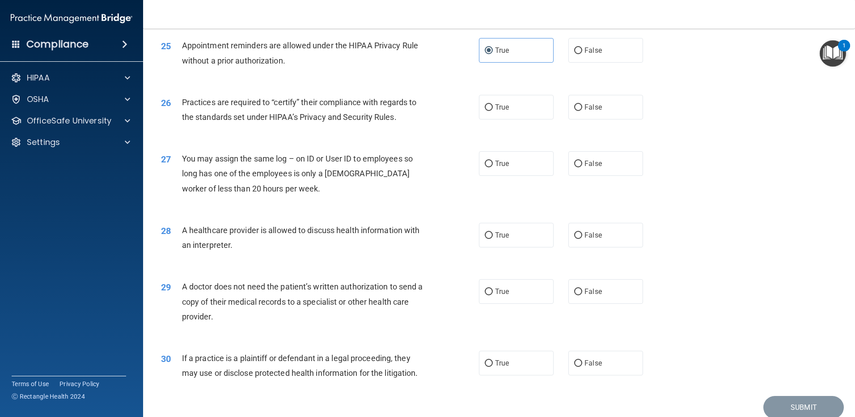
scroll to position [1654, 0]
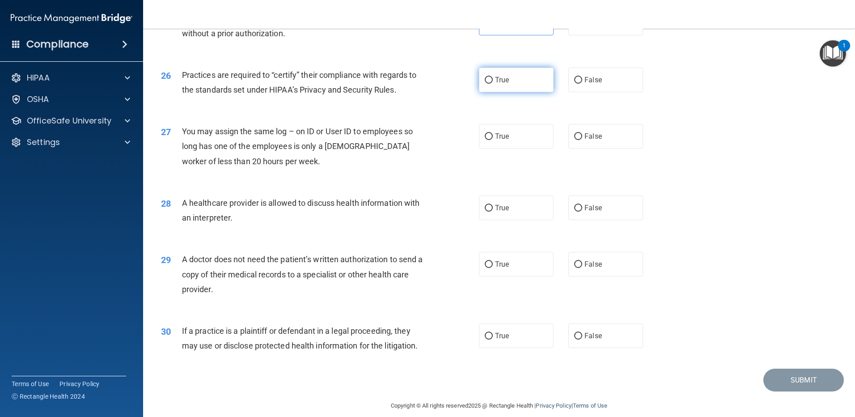
click at [485, 83] on input "True" at bounding box center [489, 80] width 8 height 7
radio input "true"
click at [575, 137] on input "False" at bounding box center [578, 136] width 8 height 7
radio input "true"
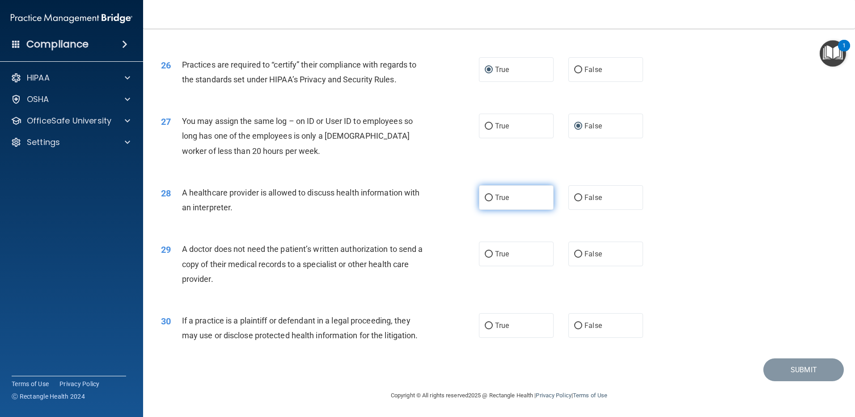
click at [485, 198] on input "True" at bounding box center [489, 197] width 8 height 7
radio input "true"
click at [486, 253] on input "True" at bounding box center [489, 254] width 8 height 7
radio input "true"
click at [487, 327] on input "True" at bounding box center [489, 325] width 8 height 7
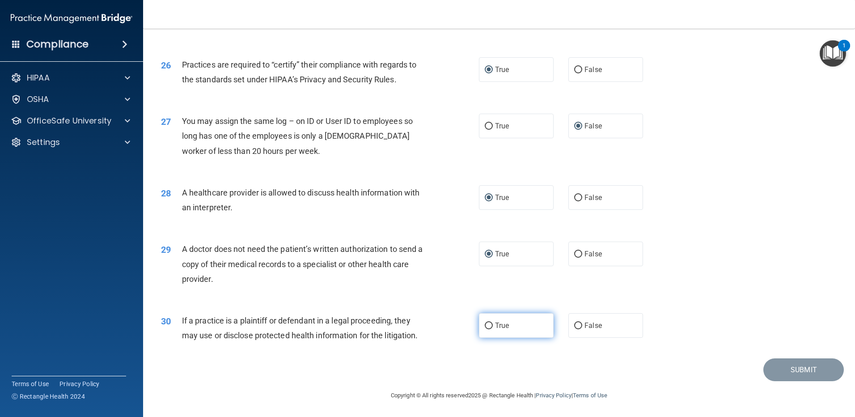
radio input "true"
click at [802, 366] on button "Submit" at bounding box center [803, 369] width 80 height 23
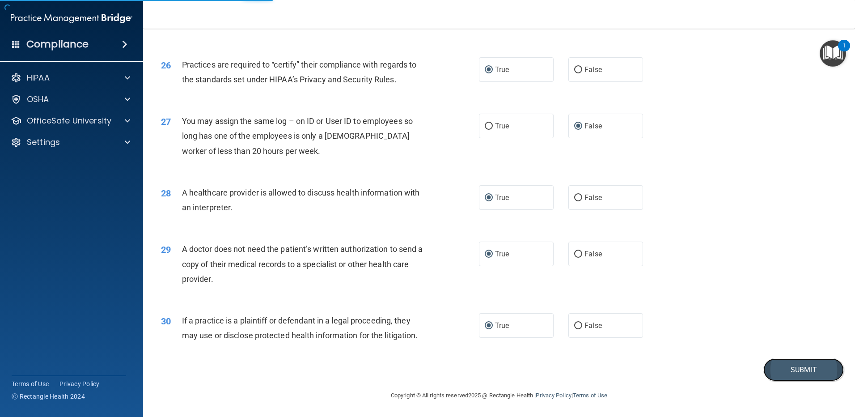
click at [790, 373] on button "Submit" at bounding box center [803, 369] width 80 height 23
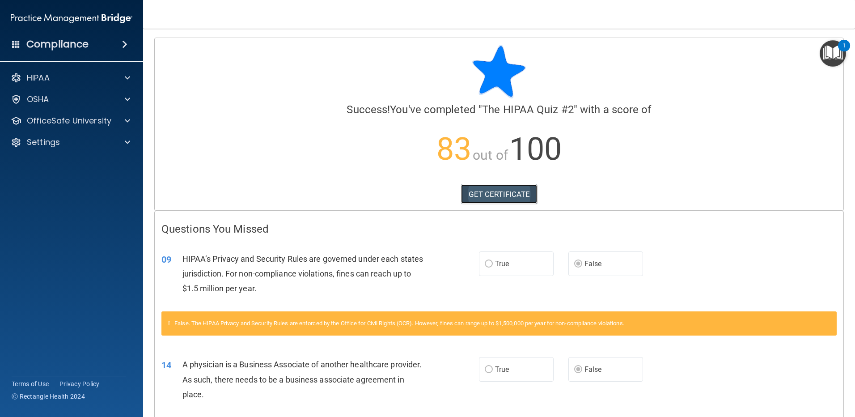
click at [498, 196] on link "GET CERTIFICATE" at bounding box center [499, 194] width 76 height 20
click at [104, 118] on p "OfficeSafe University" at bounding box center [69, 120] width 84 height 11
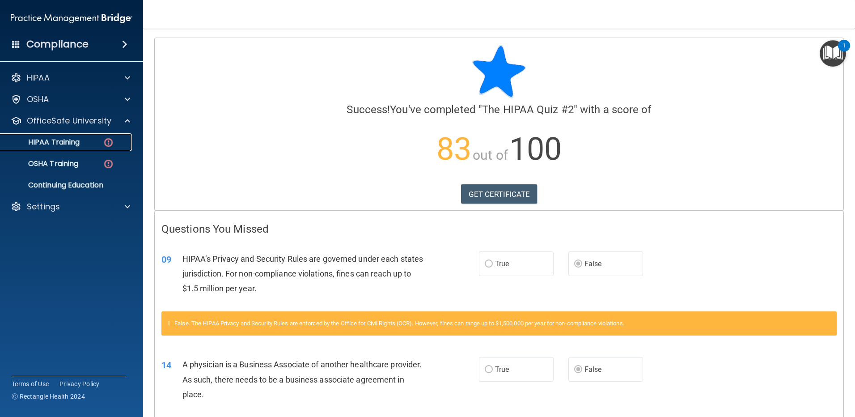
click at [66, 143] on p "HIPAA Training" at bounding box center [43, 142] width 74 height 9
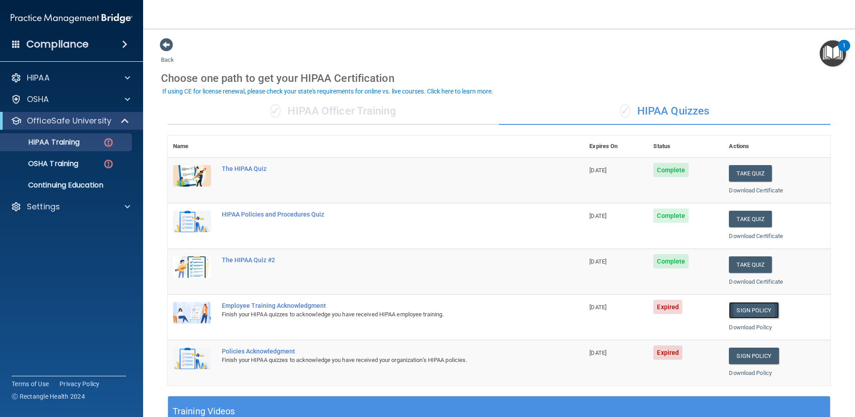
click at [755, 310] on link "Sign Policy" at bounding box center [754, 310] width 50 height 17
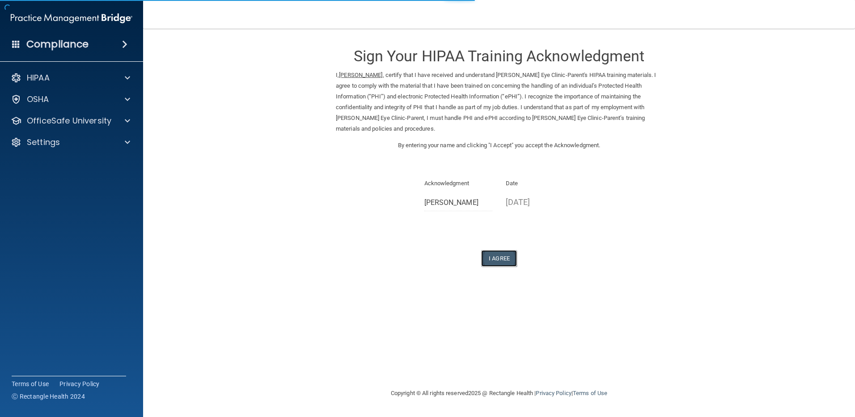
click at [496, 250] on button "I Agree" at bounding box center [499, 258] width 36 height 17
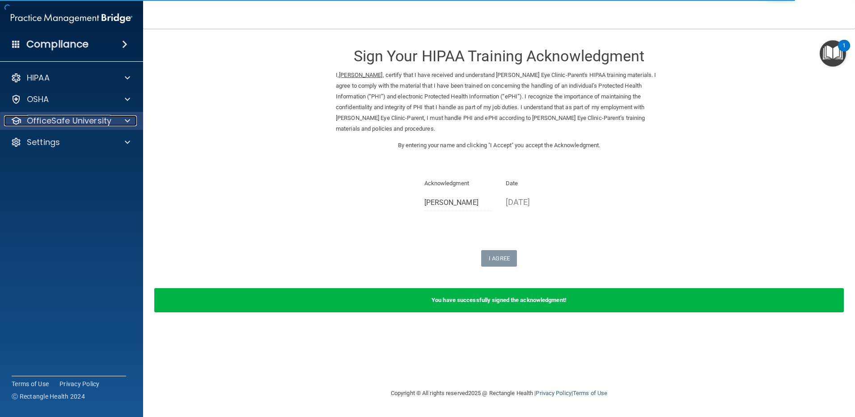
click at [59, 119] on p "OfficeSafe University" at bounding box center [69, 120] width 84 height 11
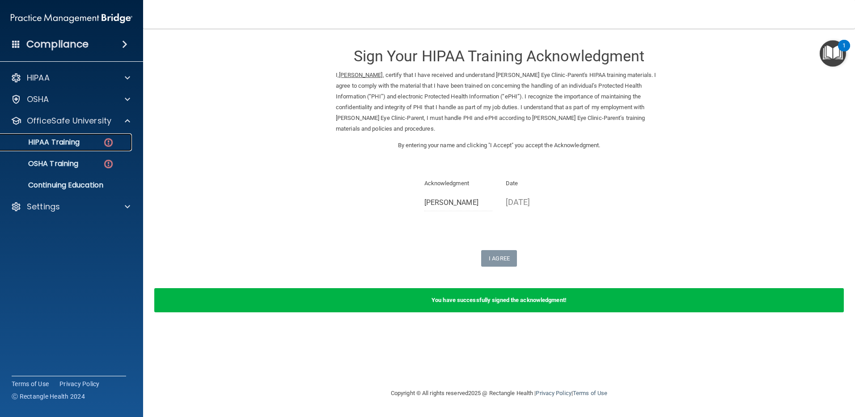
click at [89, 147] on link "HIPAA Training" at bounding box center [61, 142] width 141 height 18
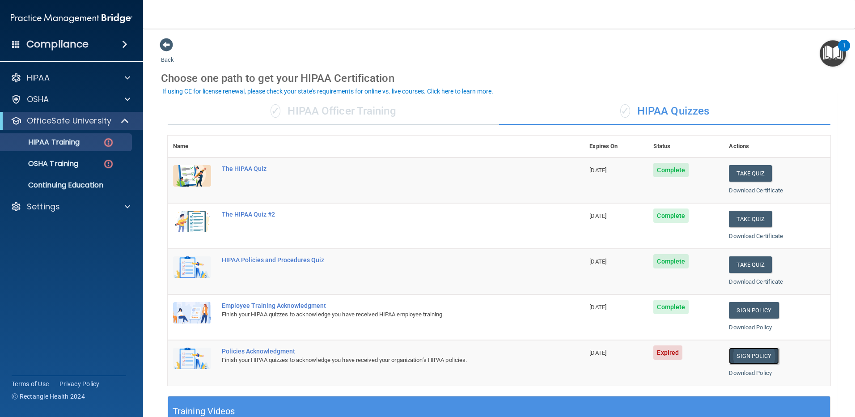
click at [745, 359] on link "Sign Policy" at bounding box center [754, 355] width 50 height 17
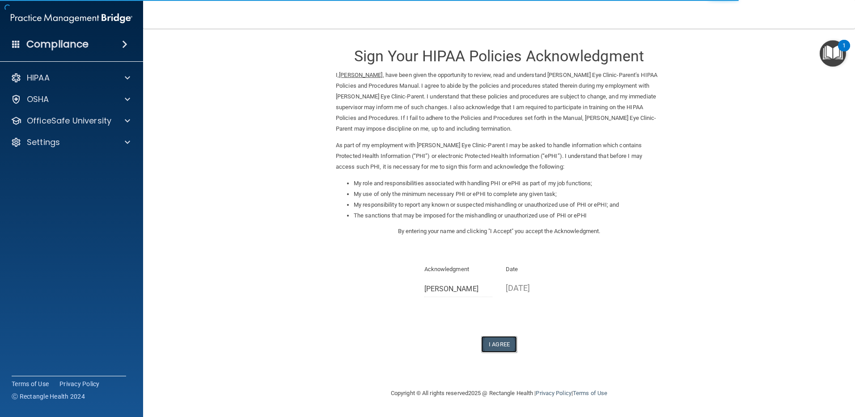
click at [504, 342] on button "I Agree" at bounding box center [499, 344] width 36 height 17
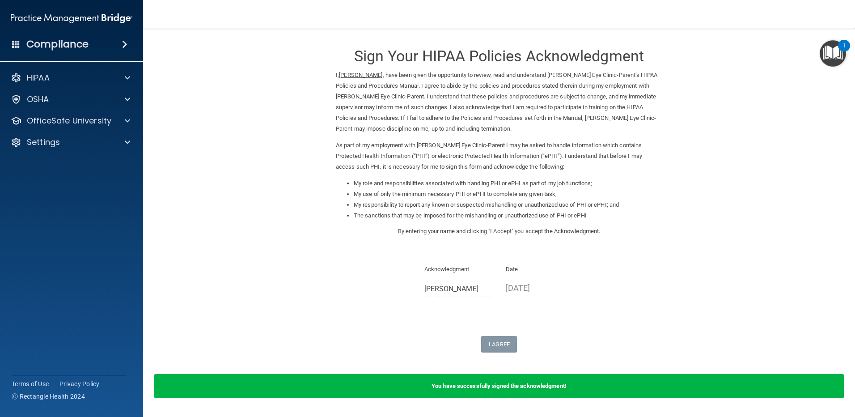
click at [187, 135] on form "Sign Your HIPAA Policies Acknowledgment I, [PERSON_NAME] , have been given the …" at bounding box center [499, 223] width 676 height 371
click at [121, 83] on div at bounding box center [126, 77] width 22 height 11
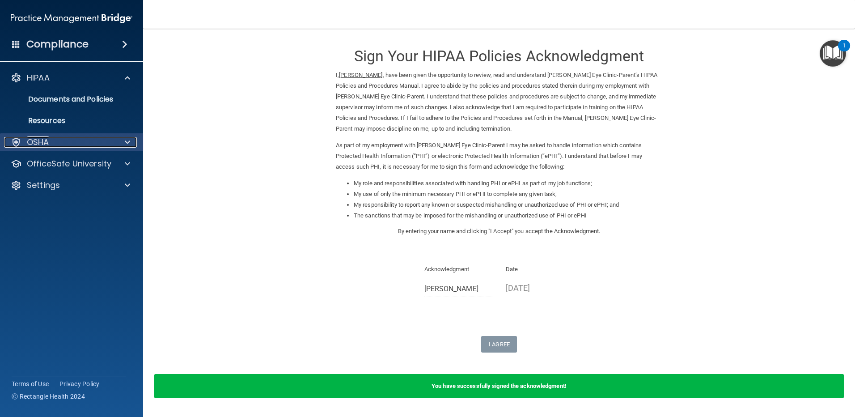
click at [115, 142] on div at bounding box center [126, 142] width 22 height 11
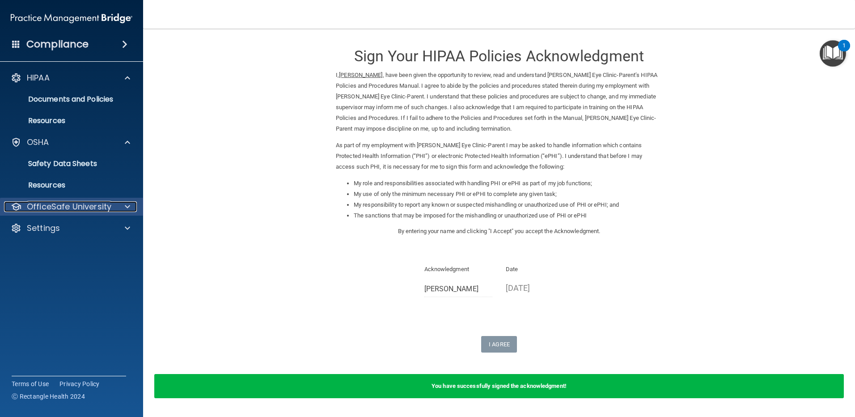
click at [100, 208] on p "OfficeSafe University" at bounding box center [69, 206] width 84 height 11
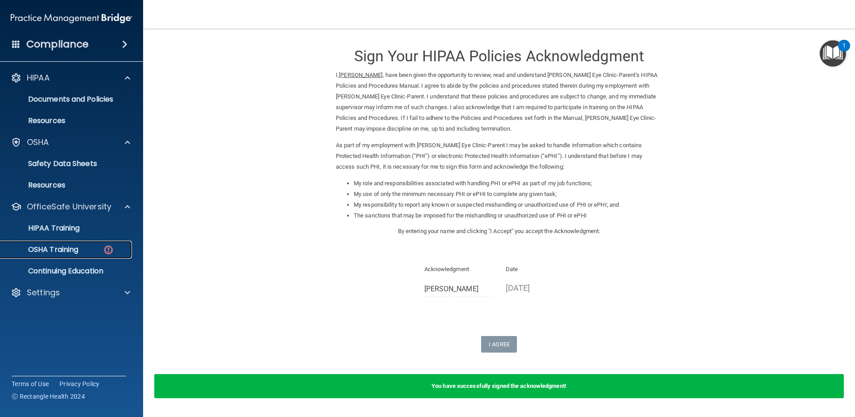
click at [72, 250] on p "OSHA Training" at bounding box center [42, 249] width 72 height 9
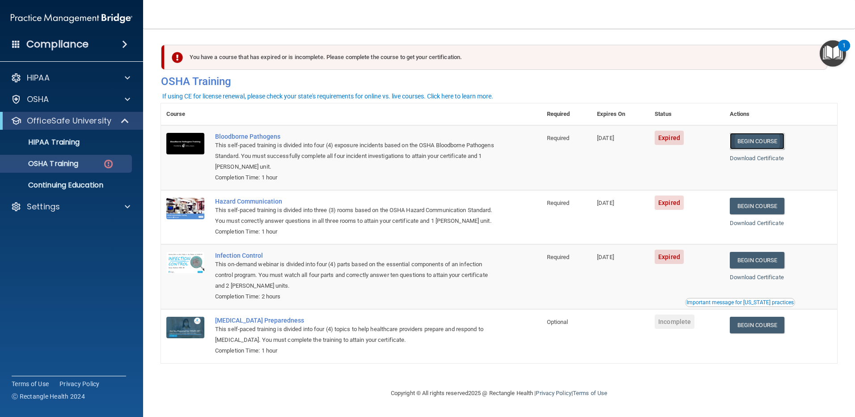
click at [764, 144] on link "Begin Course" at bounding box center [757, 141] width 55 height 17
